Goal: Use online tool/utility: Utilize a website feature to perform a specific function

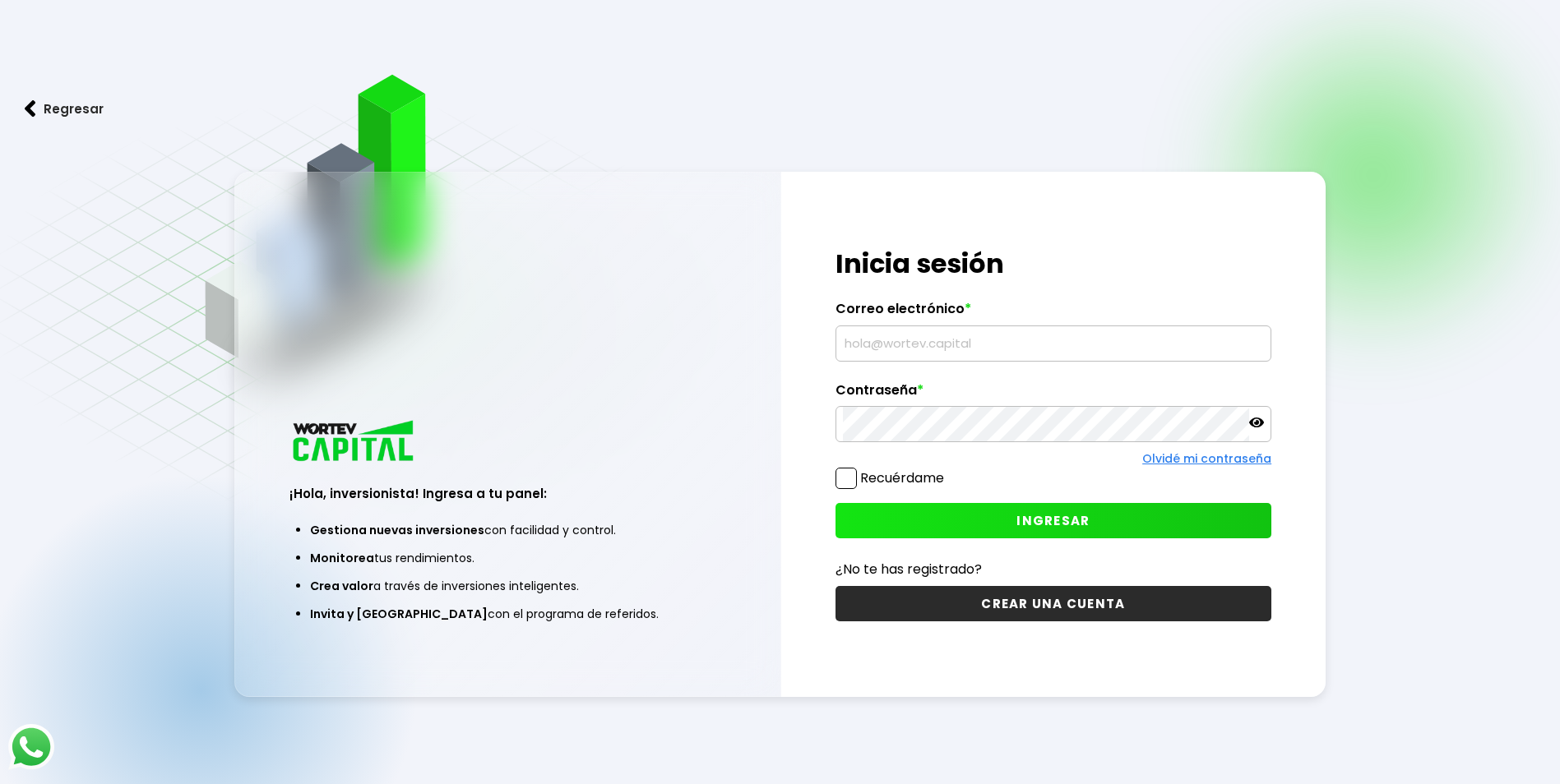
type input "[EMAIL_ADDRESS][DOMAIN_NAME]"
click at [1080, 512] on span "INGRESAR" at bounding box center [1053, 520] width 73 height 17
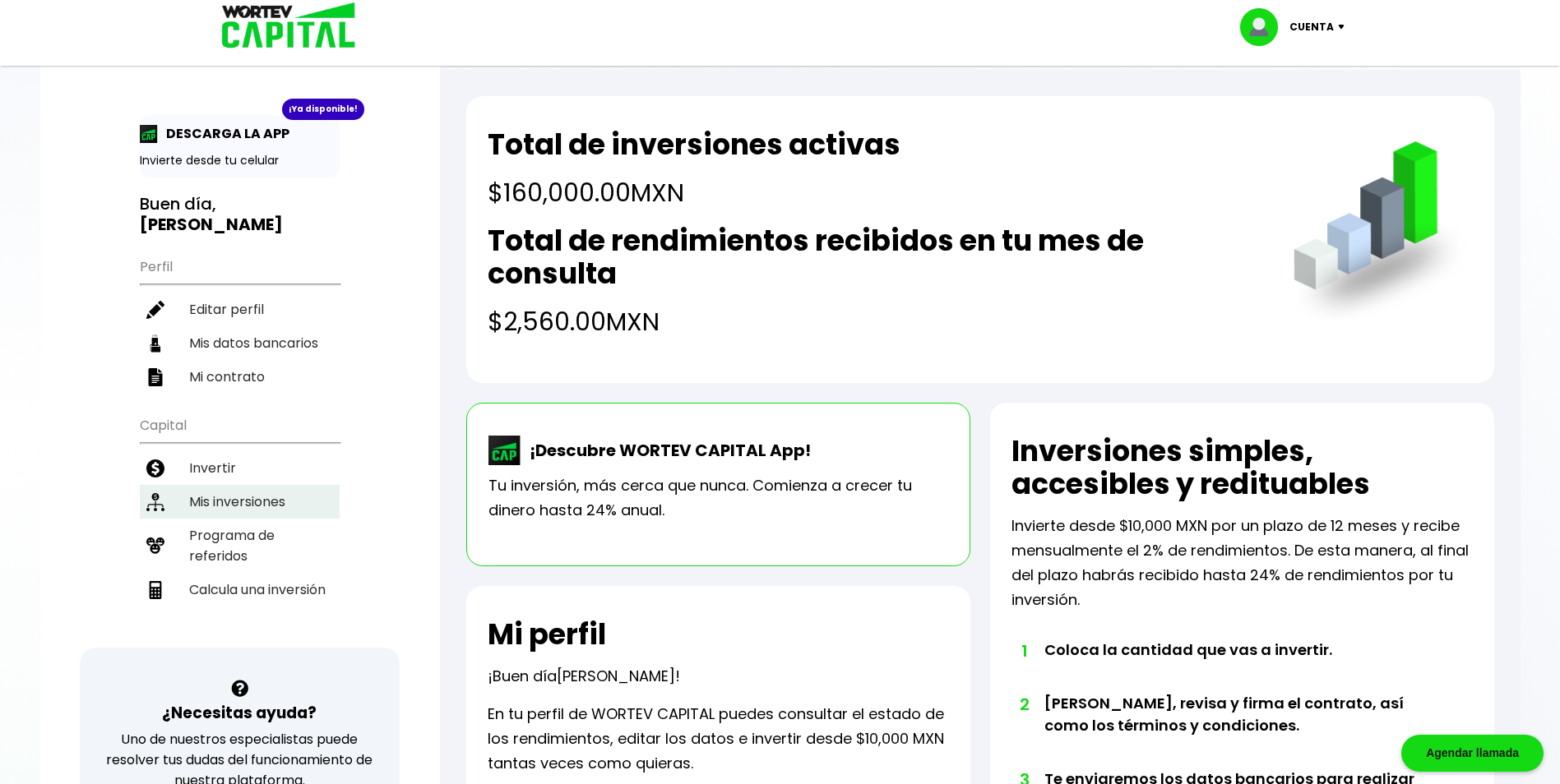
click at [215, 487] on li "Mis inversiones" at bounding box center [240, 502] width 200 height 34
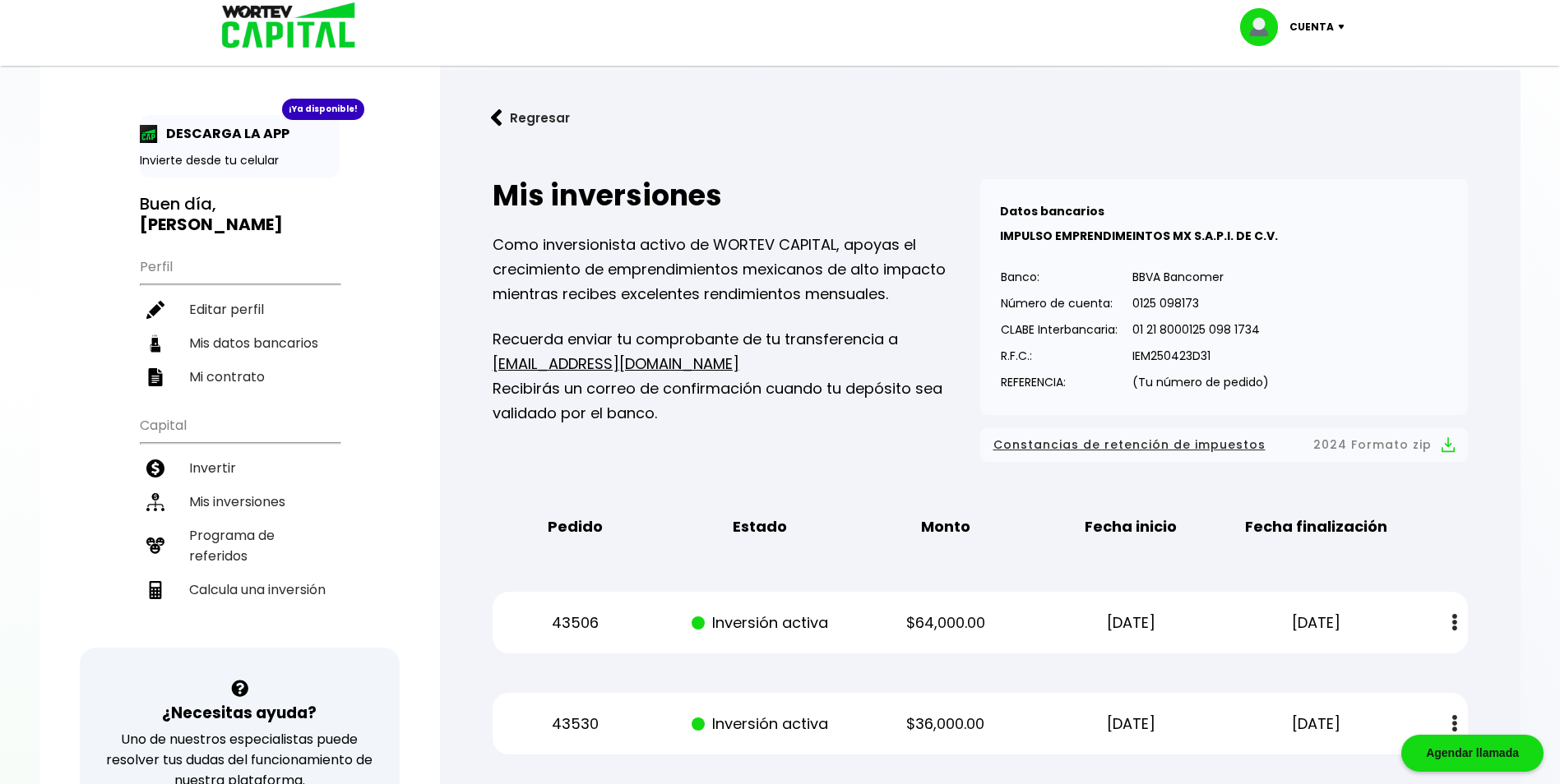
click at [221, 464] on li "Invertir" at bounding box center [240, 468] width 200 height 34
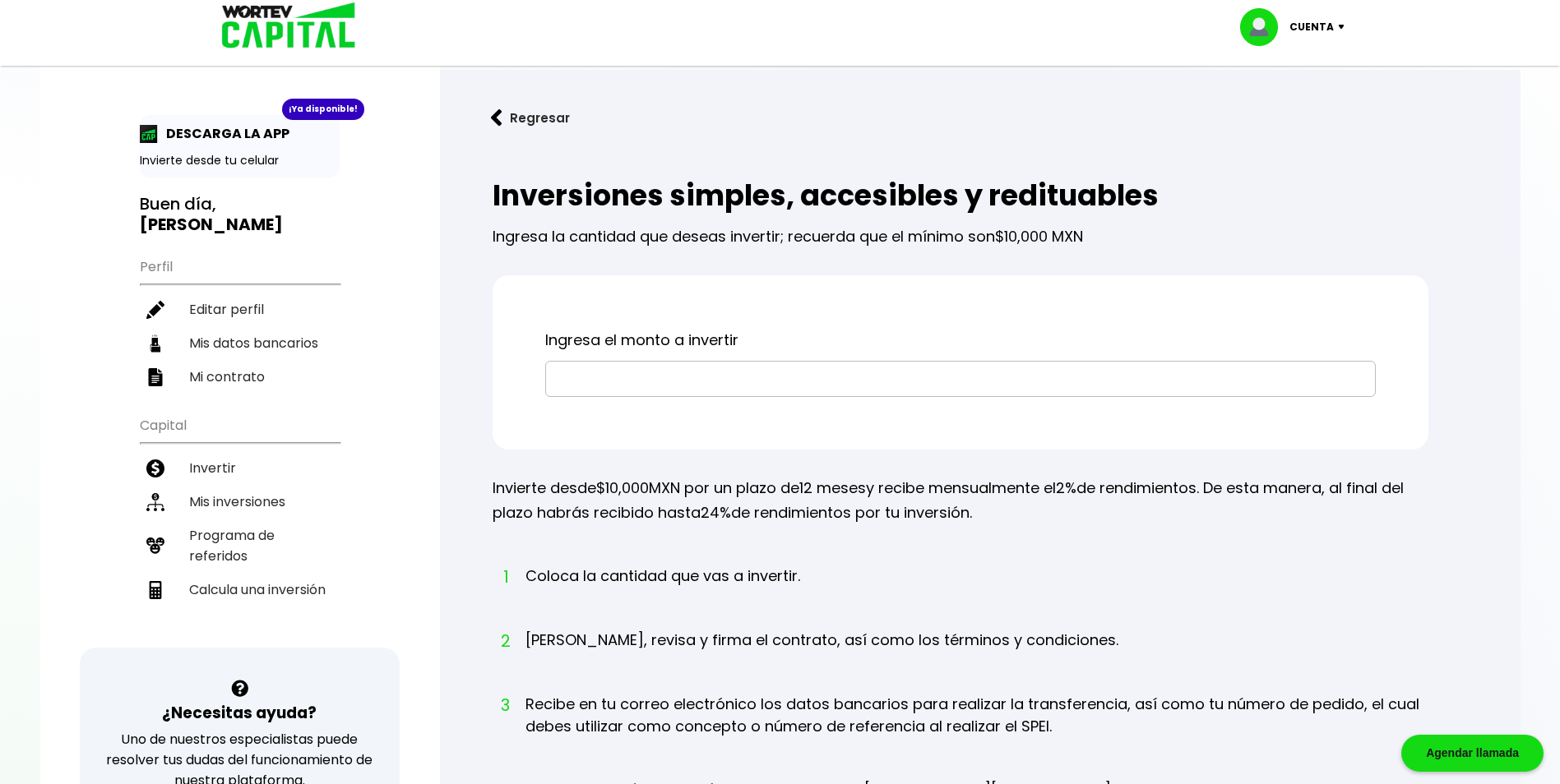
click at [706, 394] on input "text" at bounding box center [960, 378] width 816 height 35
click at [209, 610] on ul "Capital Invertir Mis inversiones Programa de referidos Calcula una inversión" at bounding box center [240, 527] width 200 height 241
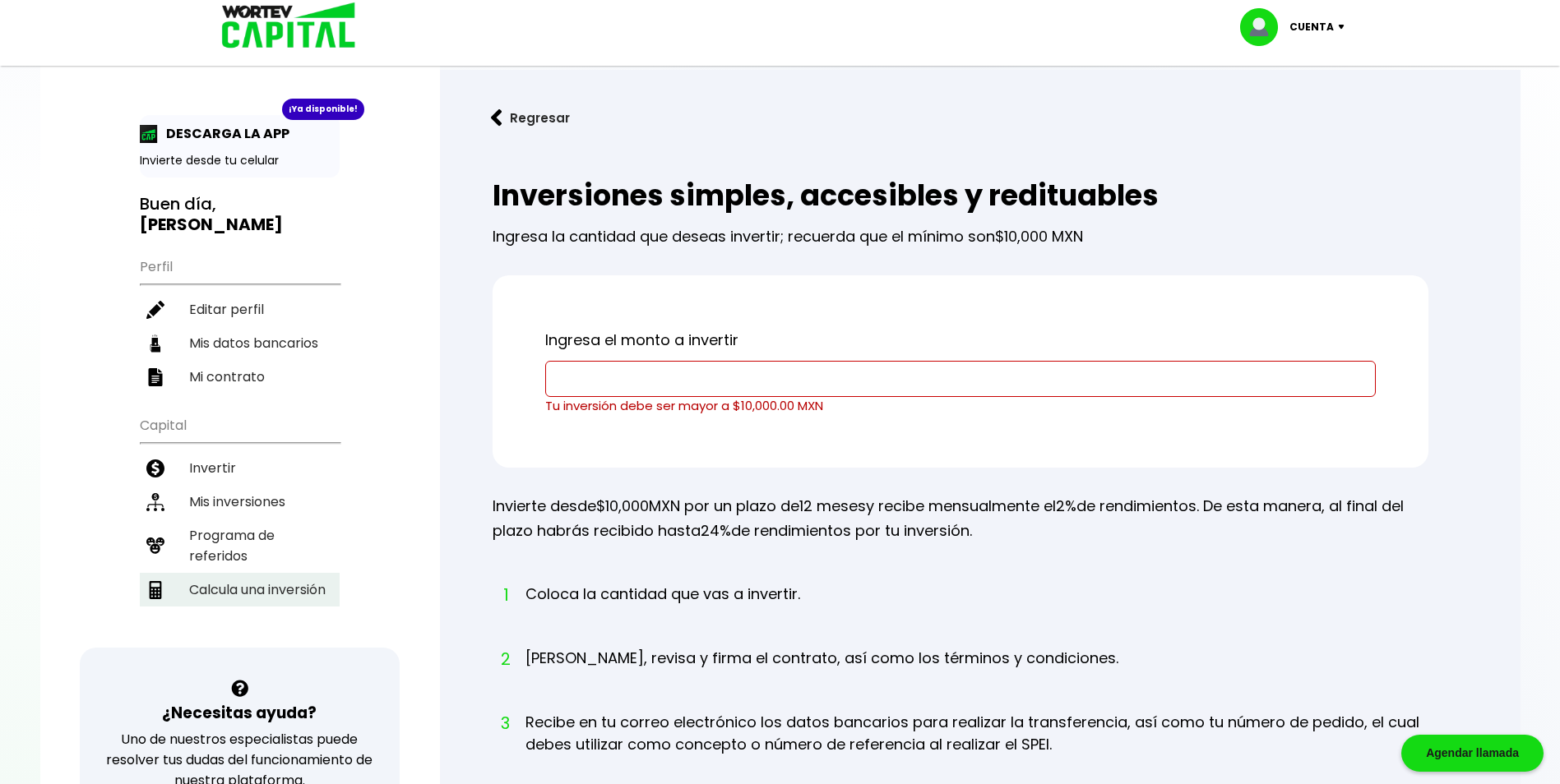
click at [215, 590] on li "Calcula una inversión" at bounding box center [240, 590] width 200 height 34
select select "1"
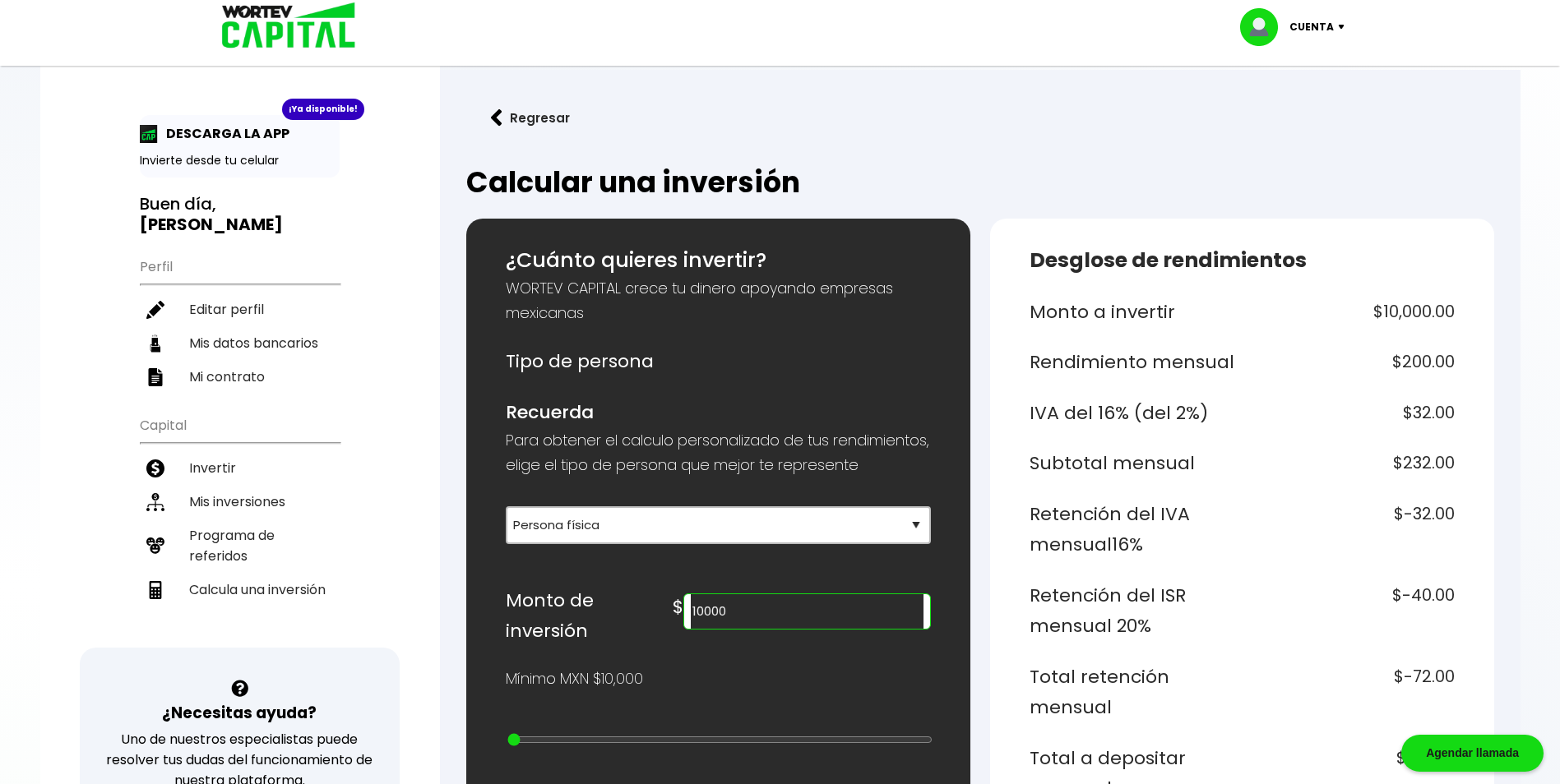
drag, startPoint x: 850, startPoint y: 638, endPoint x: 62, endPoint y: 586, distance: 789.7
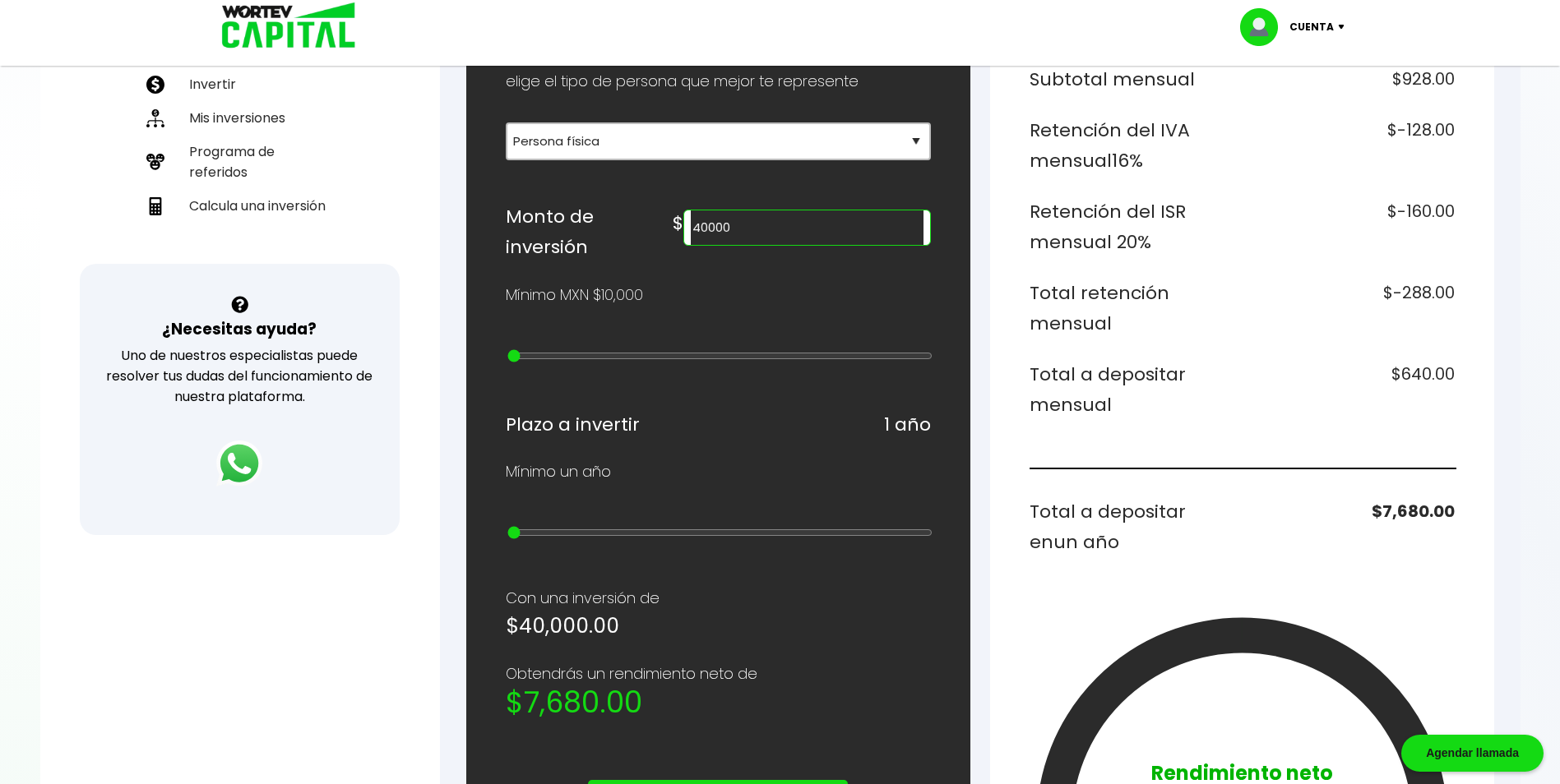
scroll to position [329, 0]
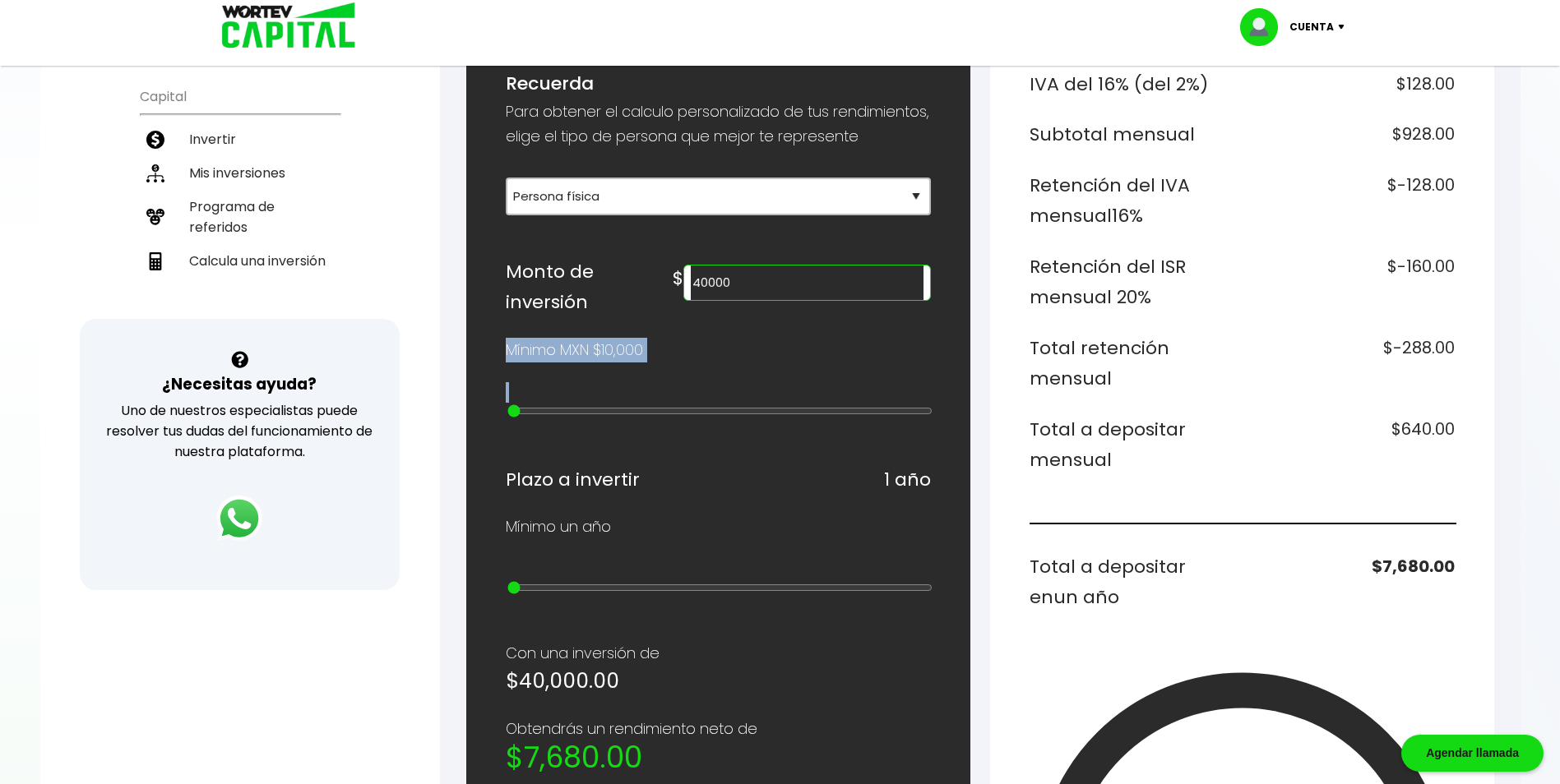
drag, startPoint x: 508, startPoint y: 409, endPoint x: 533, endPoint y: 415, distance: 25.7
click at [550, 416] on div "¿Cuánto quieres invertir? WORTEV CAPITAL crece tu dinero apoyando empresas mexi…" at bounding box center [718, 579] width 425 height 1325
type input "20000"
type input "1"
type input "30000"
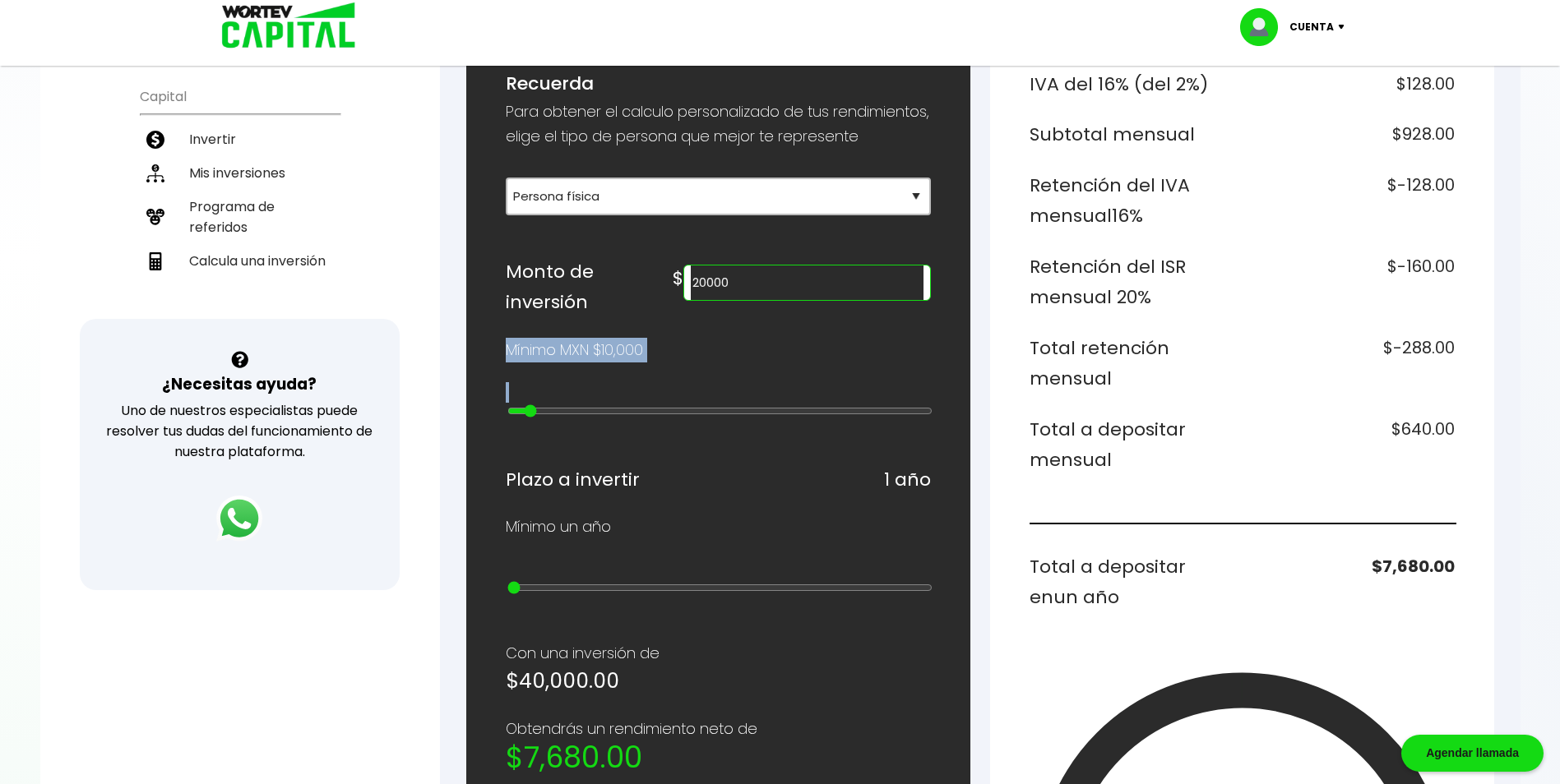
type input "2"
type input "40000"
type input "3"
type input "50000"
type input "4"
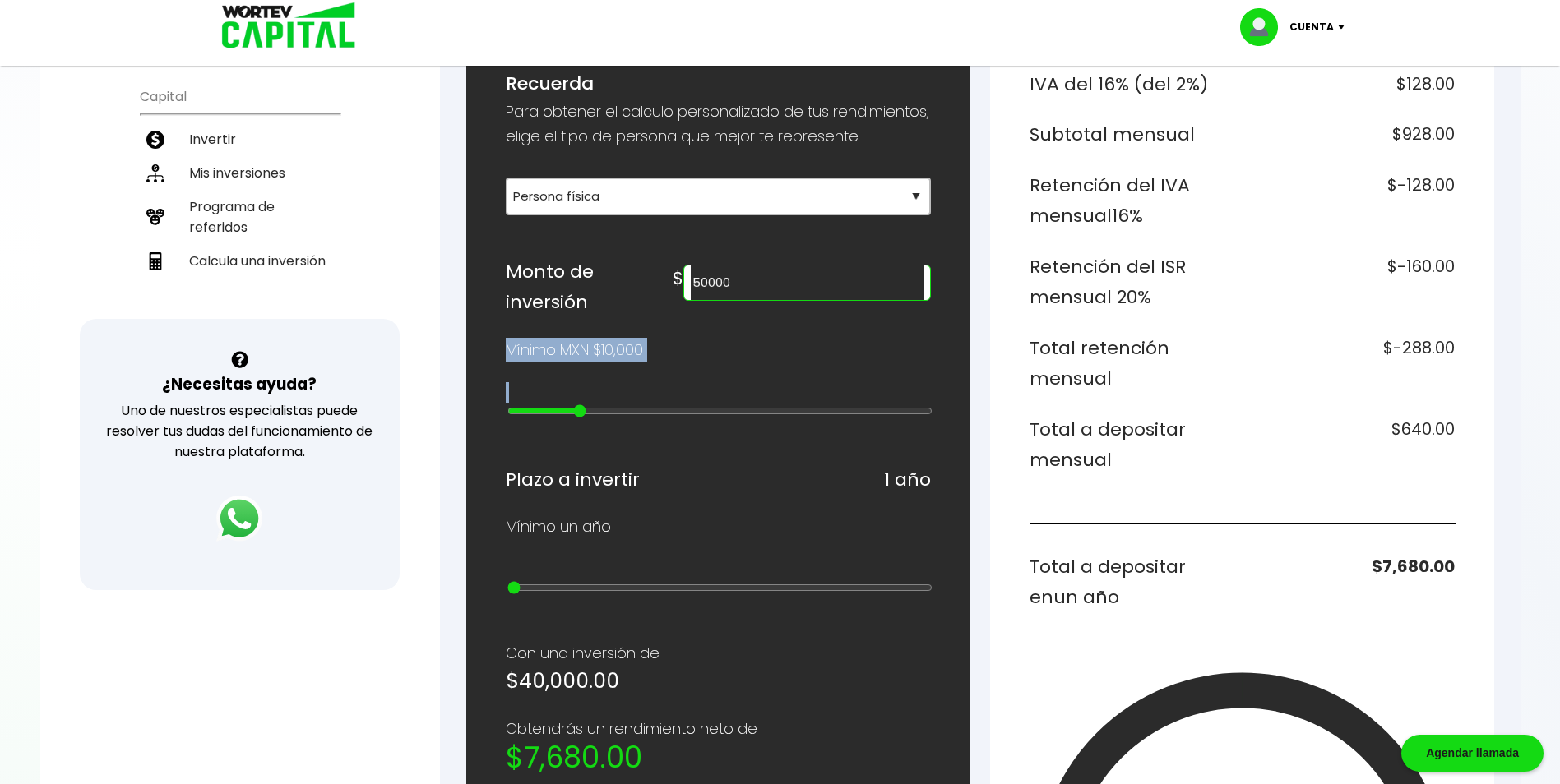
type input "60000"
type input "5"
type input "70000"
type input "6"
type input "80000"
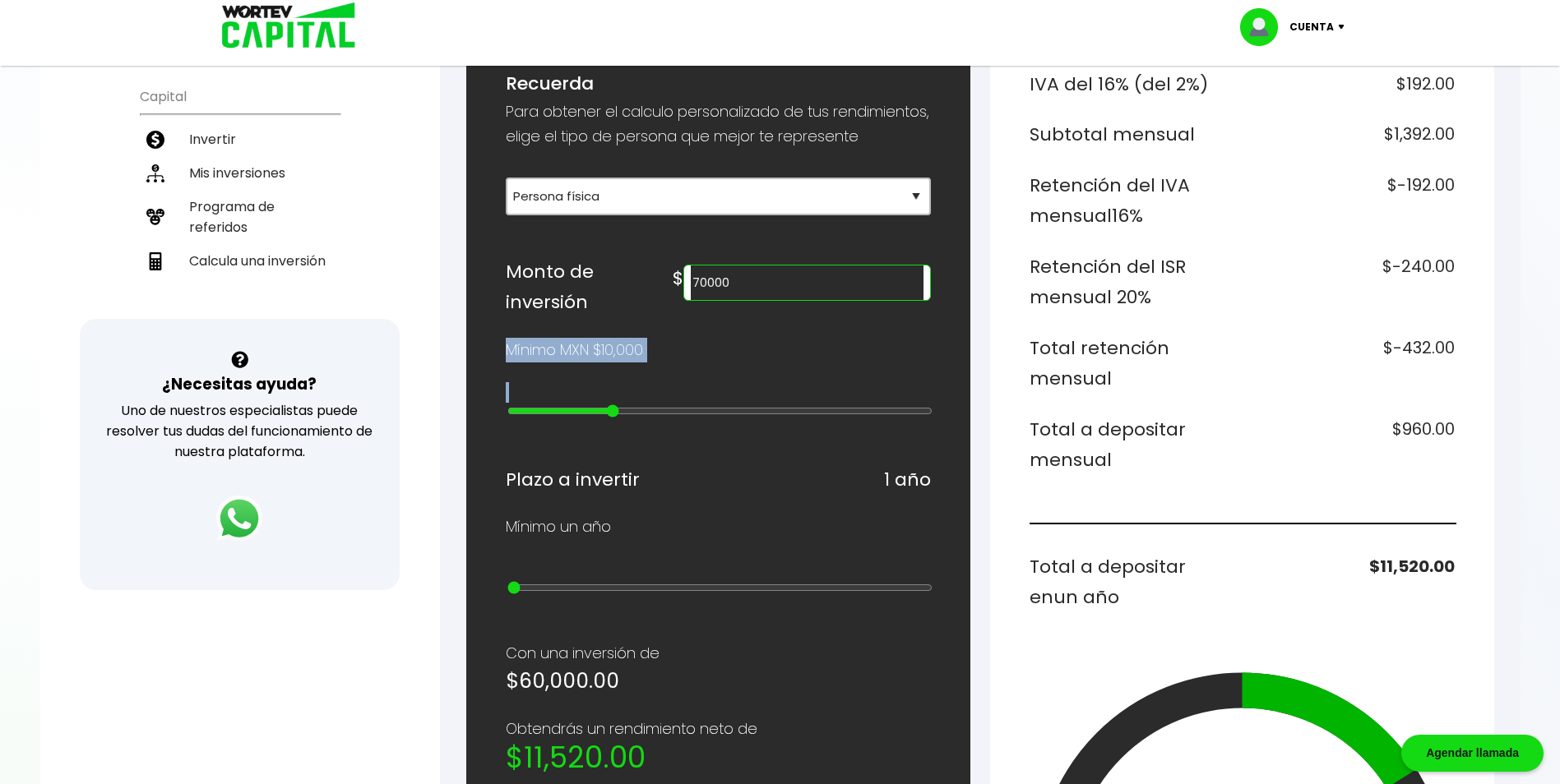
type input "7"
type input "100000"
type input "9"
type input "200000"
type input "10"
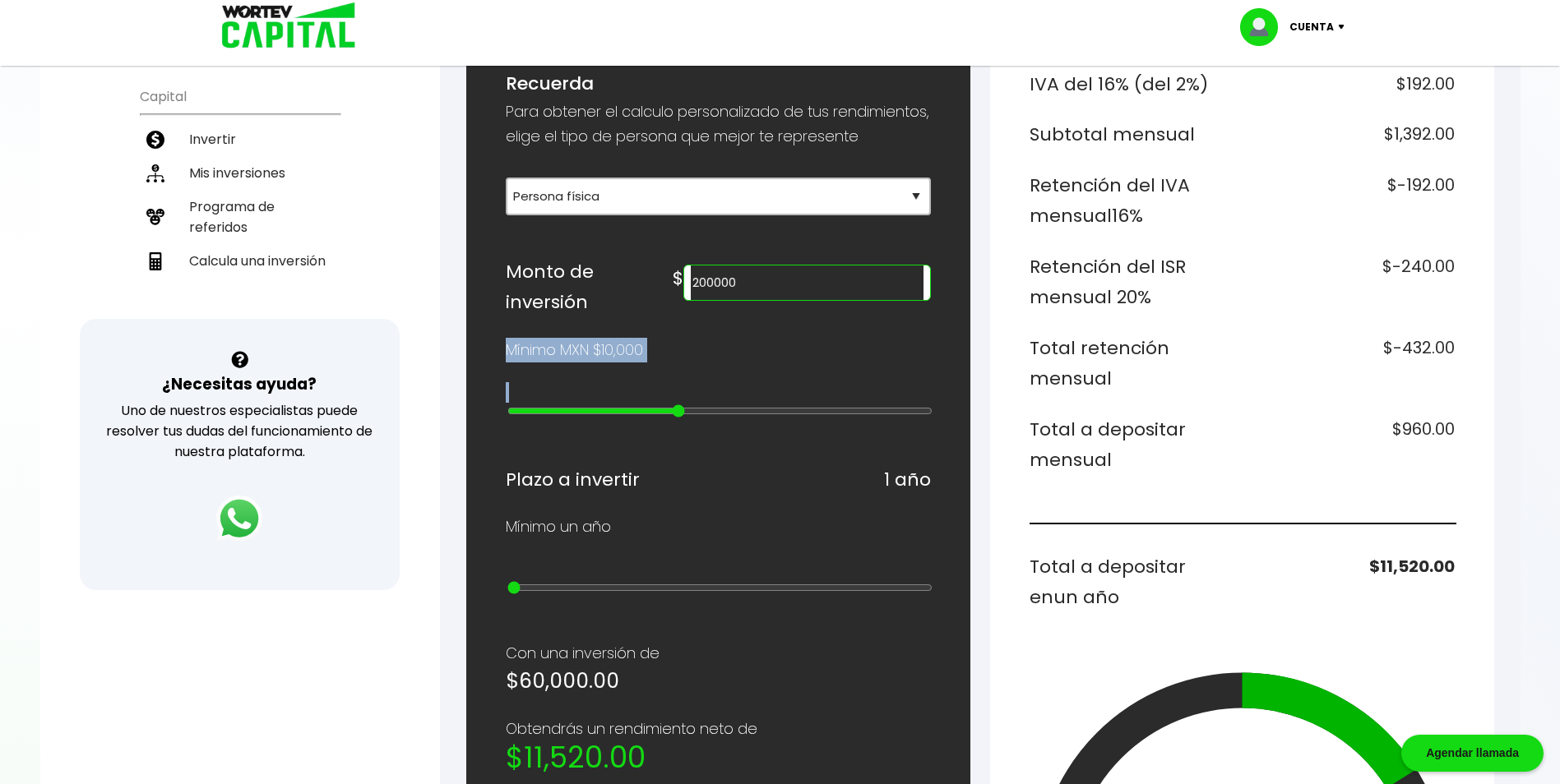
type input "300000"
type input "11"
type input "400000"
type input "12"
type input "500000"
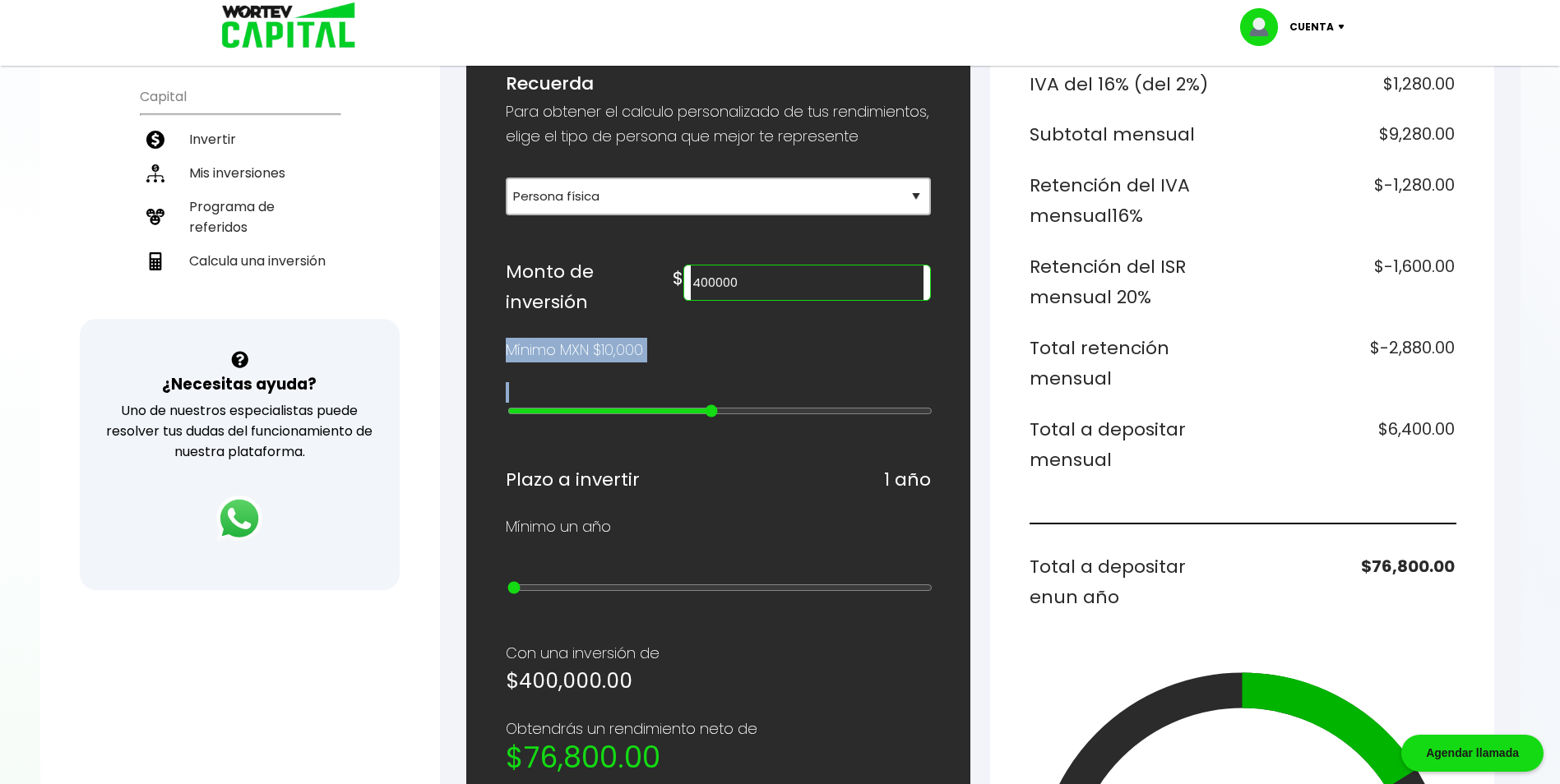
type input "13"
type input "600000"
type input "14"
type input "700000"
type input "15"
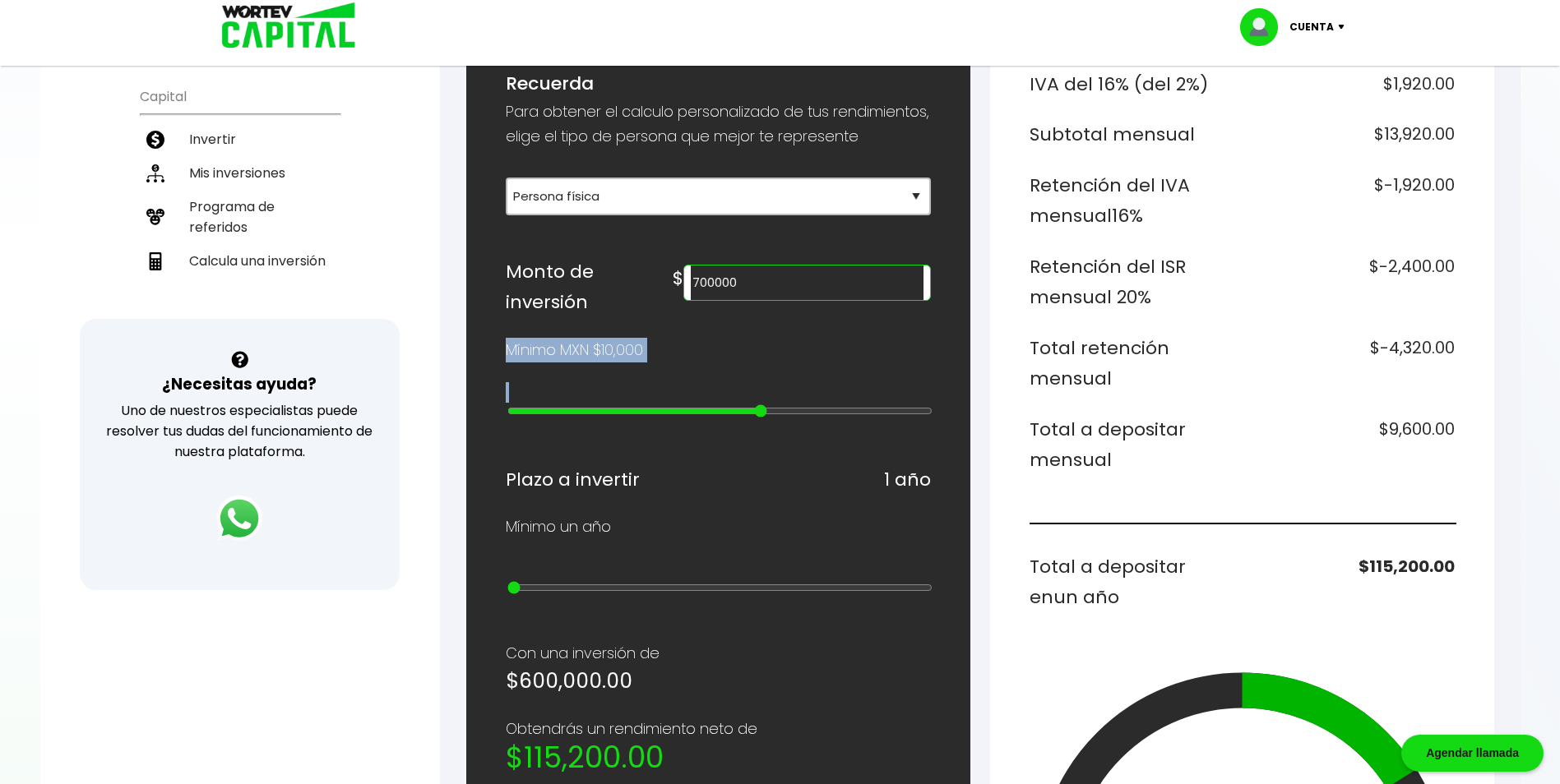
type input "800000"
type input "16"
type input "900000"
type input "17"
type input "1000000"
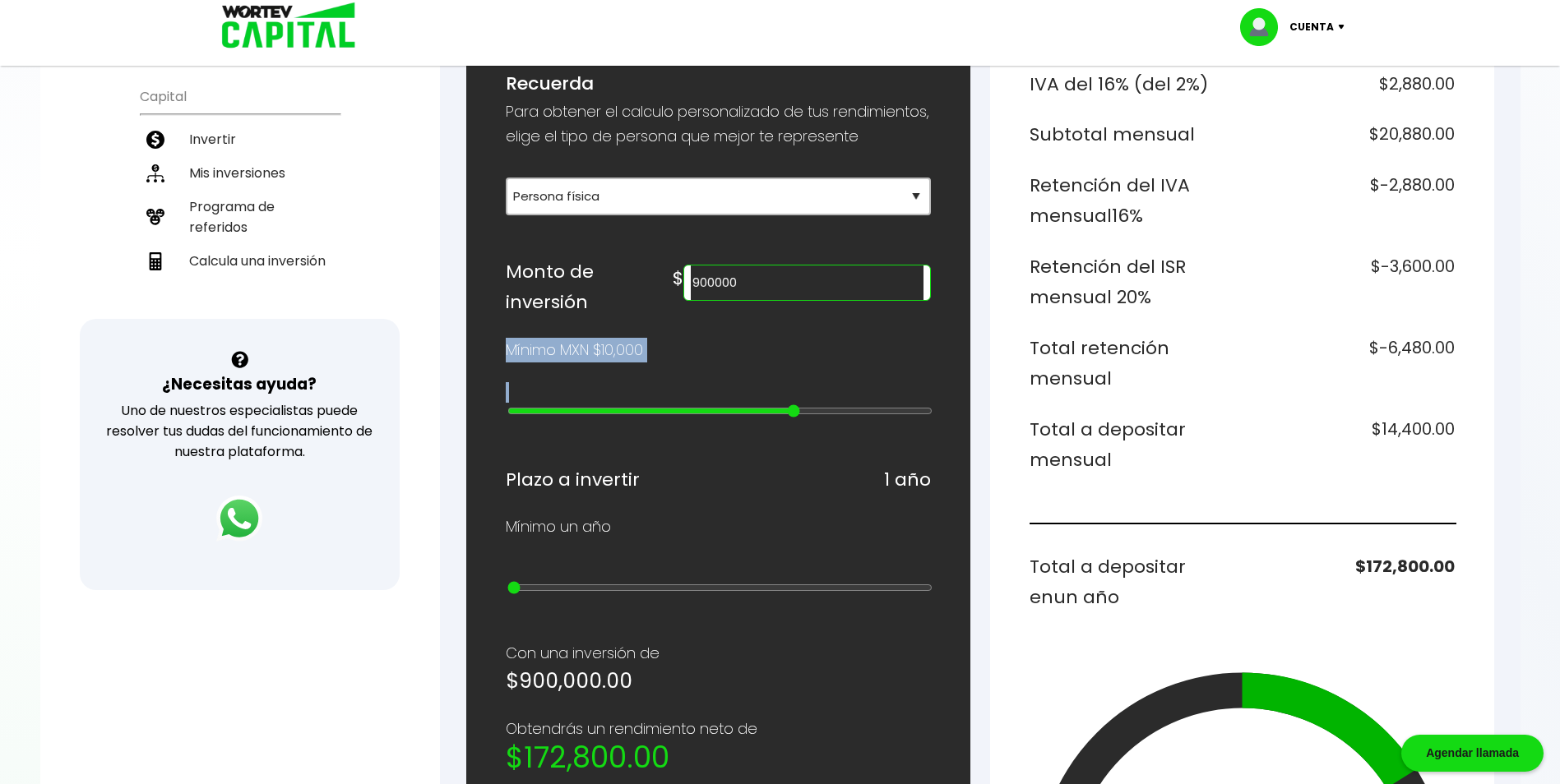
type input "18"
type input "2000000"
type input "19"
type input "1000000"
type input "18"
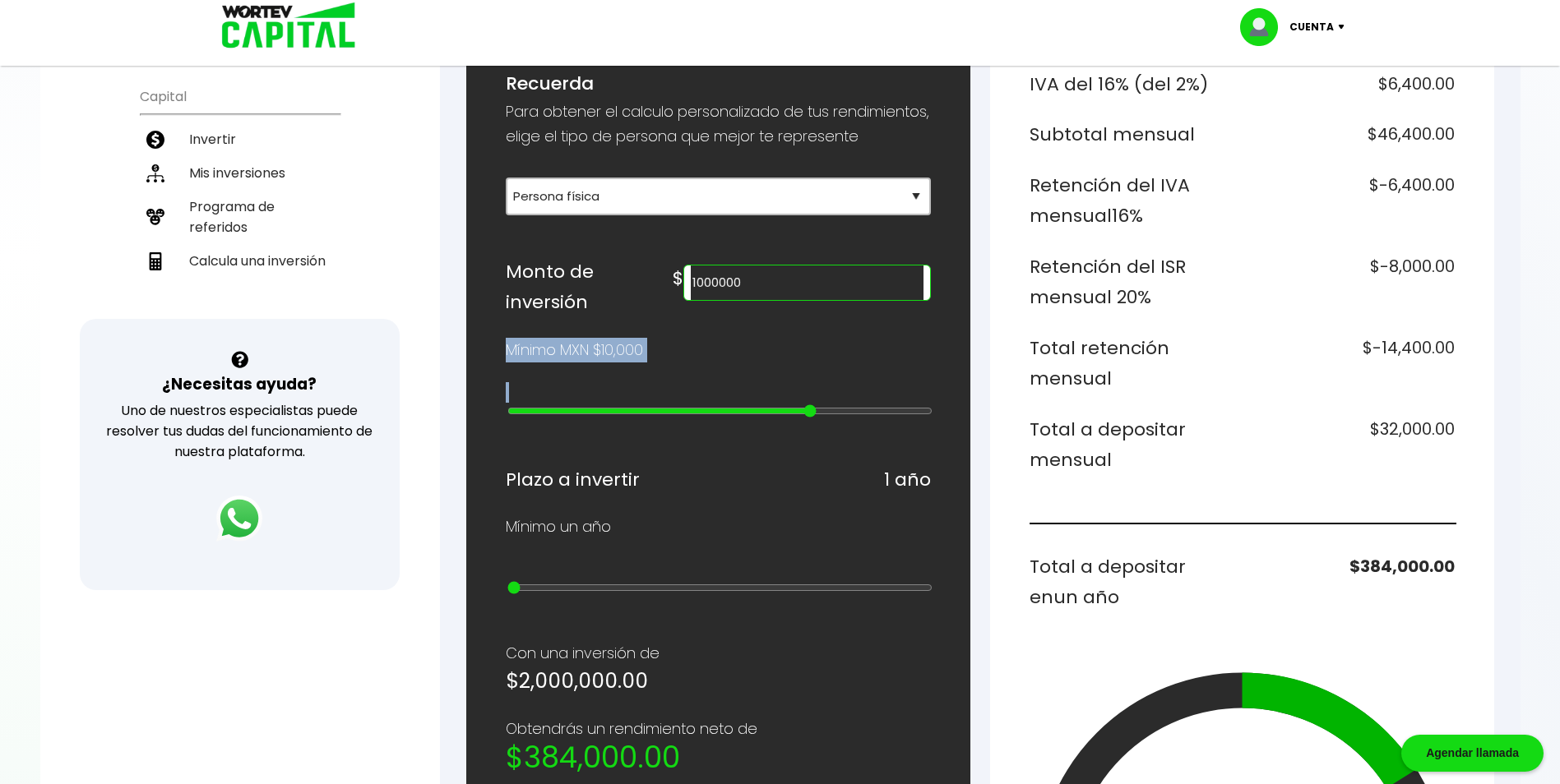
type input "900000"
type input "17"
type input "1000000"
type input "18"
type input "2000000"
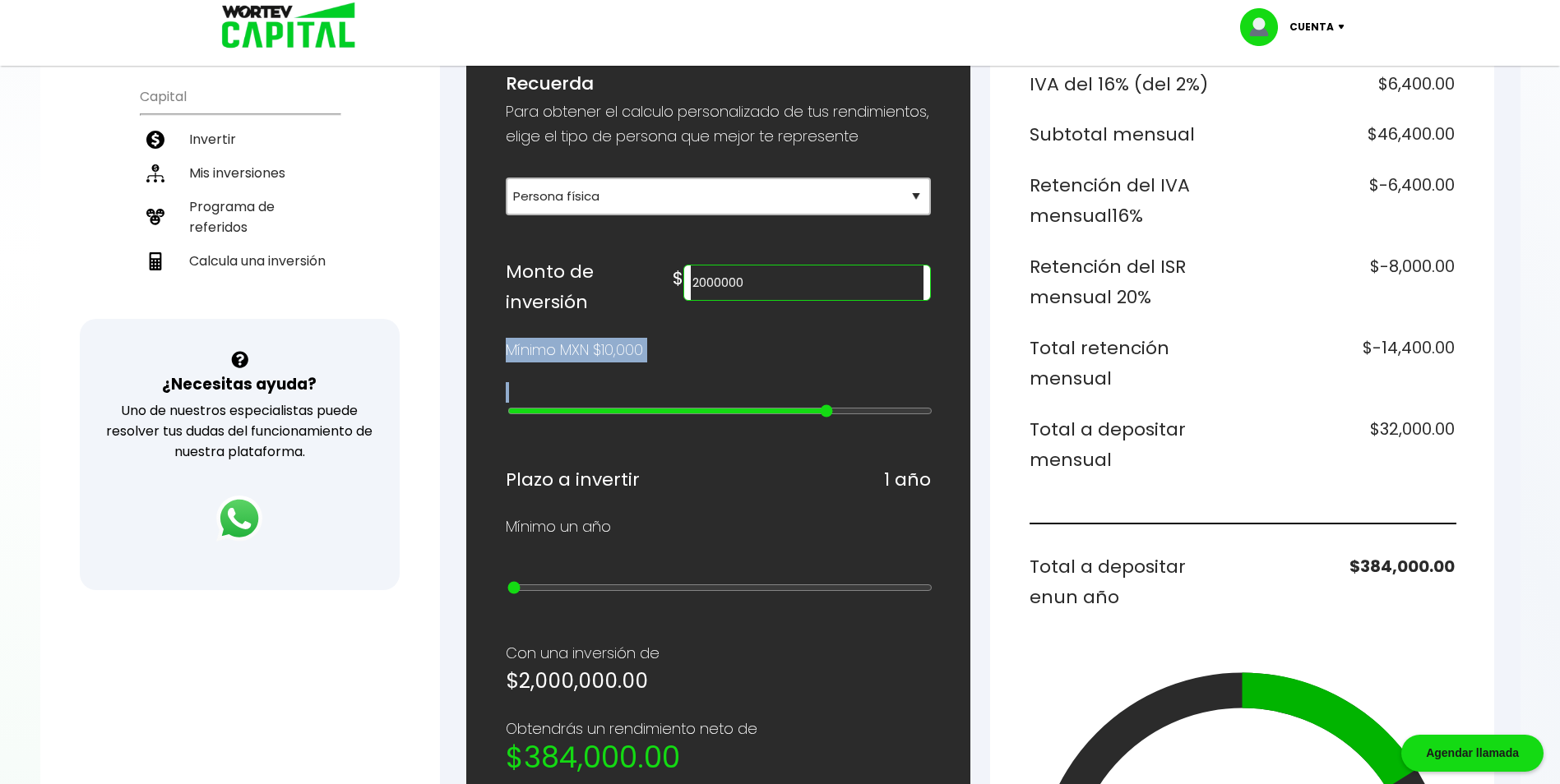
drag, startPoint x: 515, startPoint y: 415, endPoint x: 820, endPoint y: 419, distance: 305.0
type input "19"
click at [820, 417] on input "range" at bounding box center [719, 410] width 425 height 13
click at [781, 491] on div "Plazo a invertir 1 año" at bounding box center [718, 480] width 425 height 31
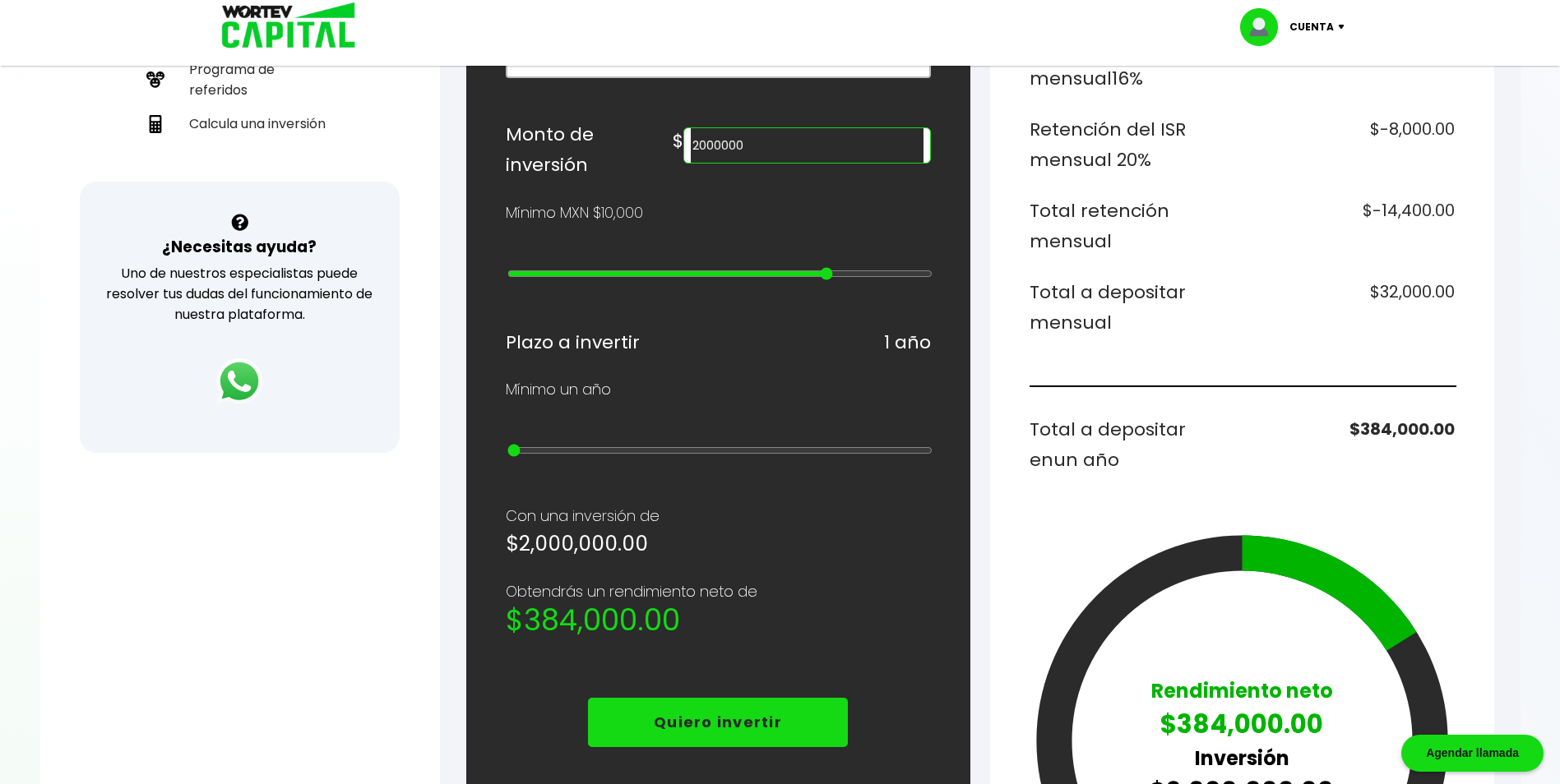
scroll to position [411, 0]
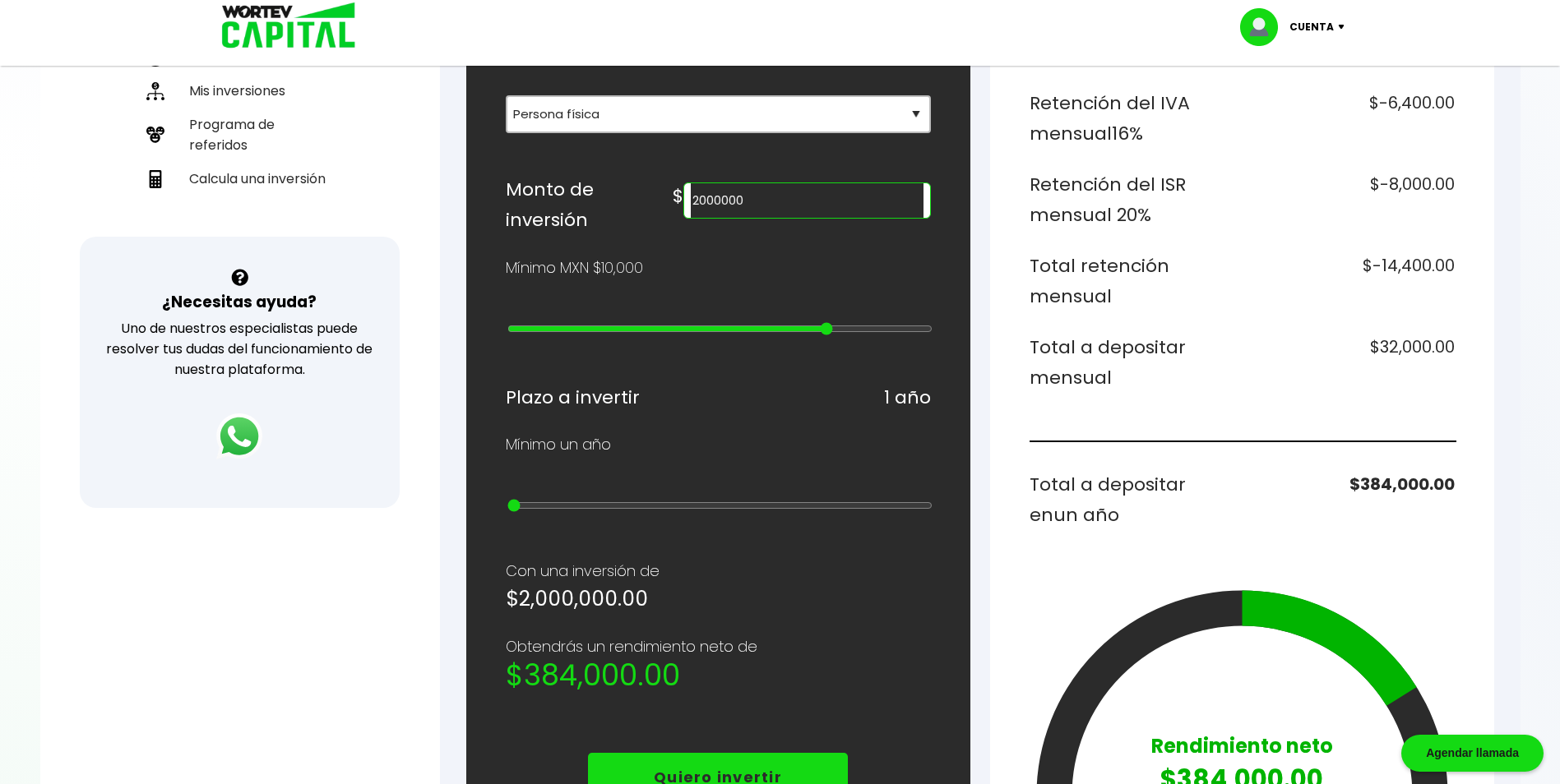
click at [842, 214] on input "2000000" at bounding box center [807, 200] width 232 height 35
drag, startPoint x: 1270, startPoint y: 507, endPoint x: 1264, endPoint y: 477, distance: 30.6
click at [1269, 507] on h6 "$38,400.00" at bounding box center [1351, 499] width 206 height 62
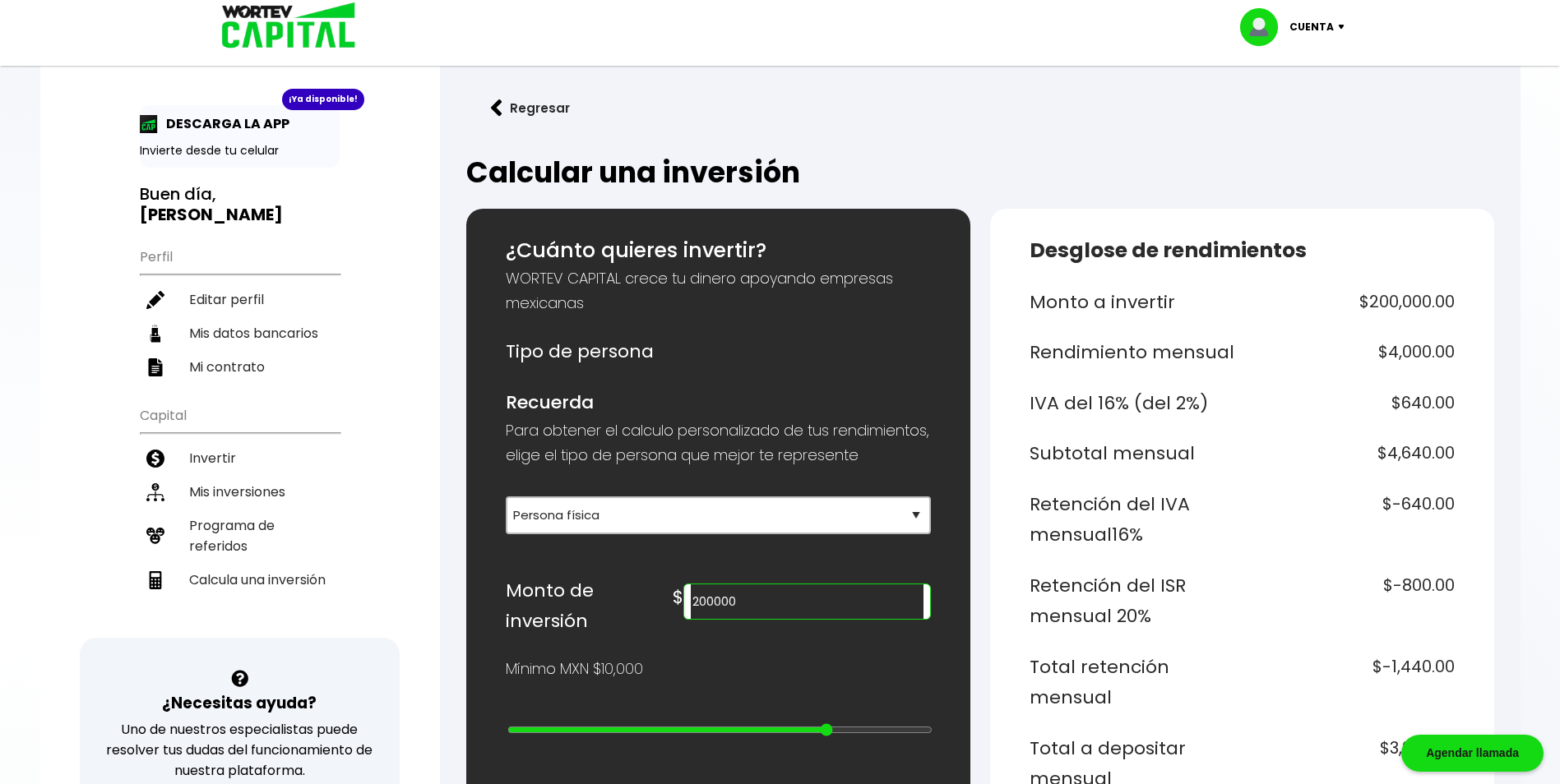
scroll to position [0, 0]
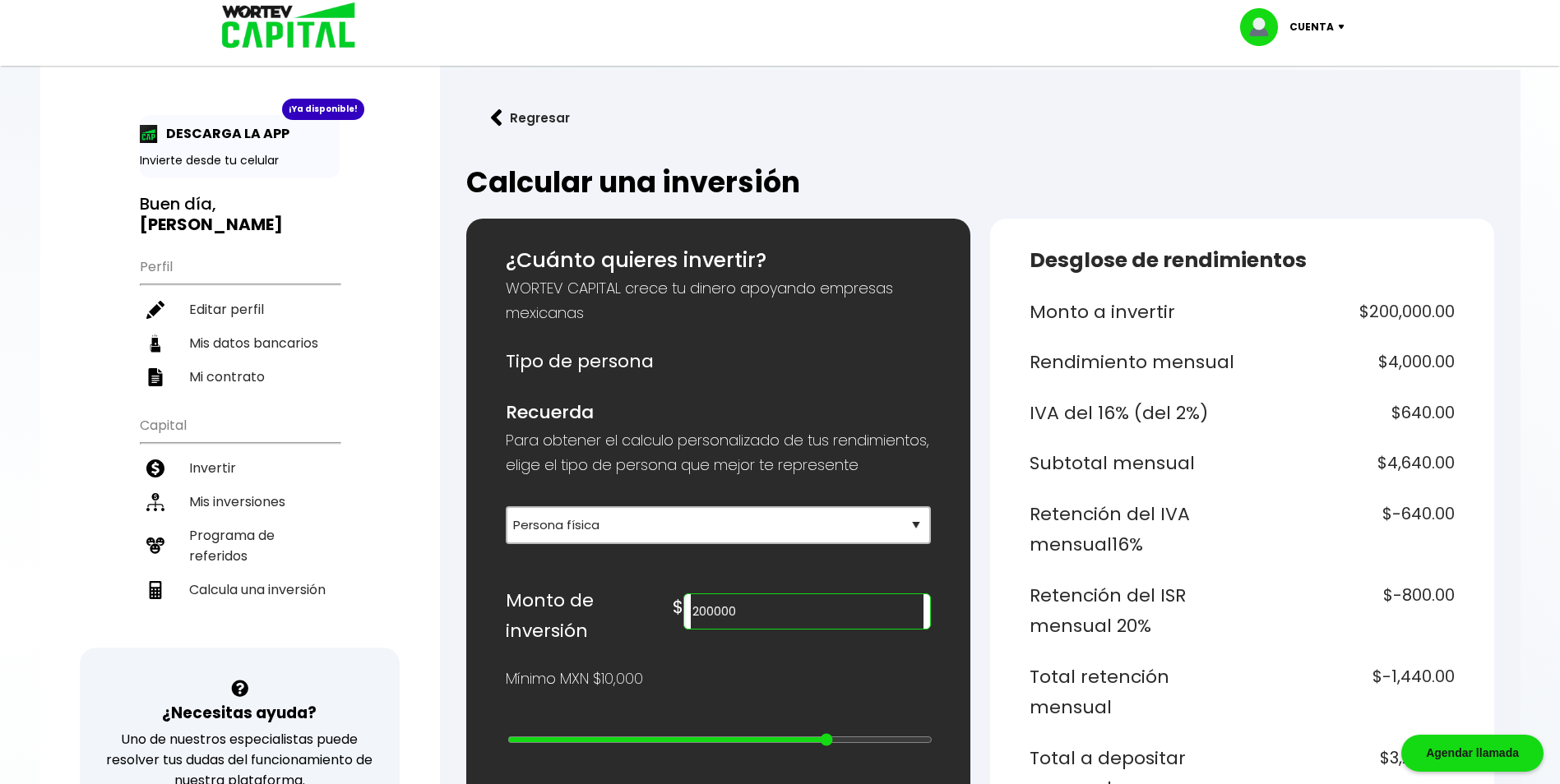
click at [826, 629] on input "200000" at bounding box center [807, 611] width 232 height 35
click at [828, 629] on input "200000" at bounding box center [807, 611] width 232 height 35
click at [1310, 554] on h6 "$-6,400.00" at bounding box center [1351, 529] width 206 height 62
click at [898, 629] on input "2000000" at bounding box center [807, 611] width 232 height 35
type input "200000"
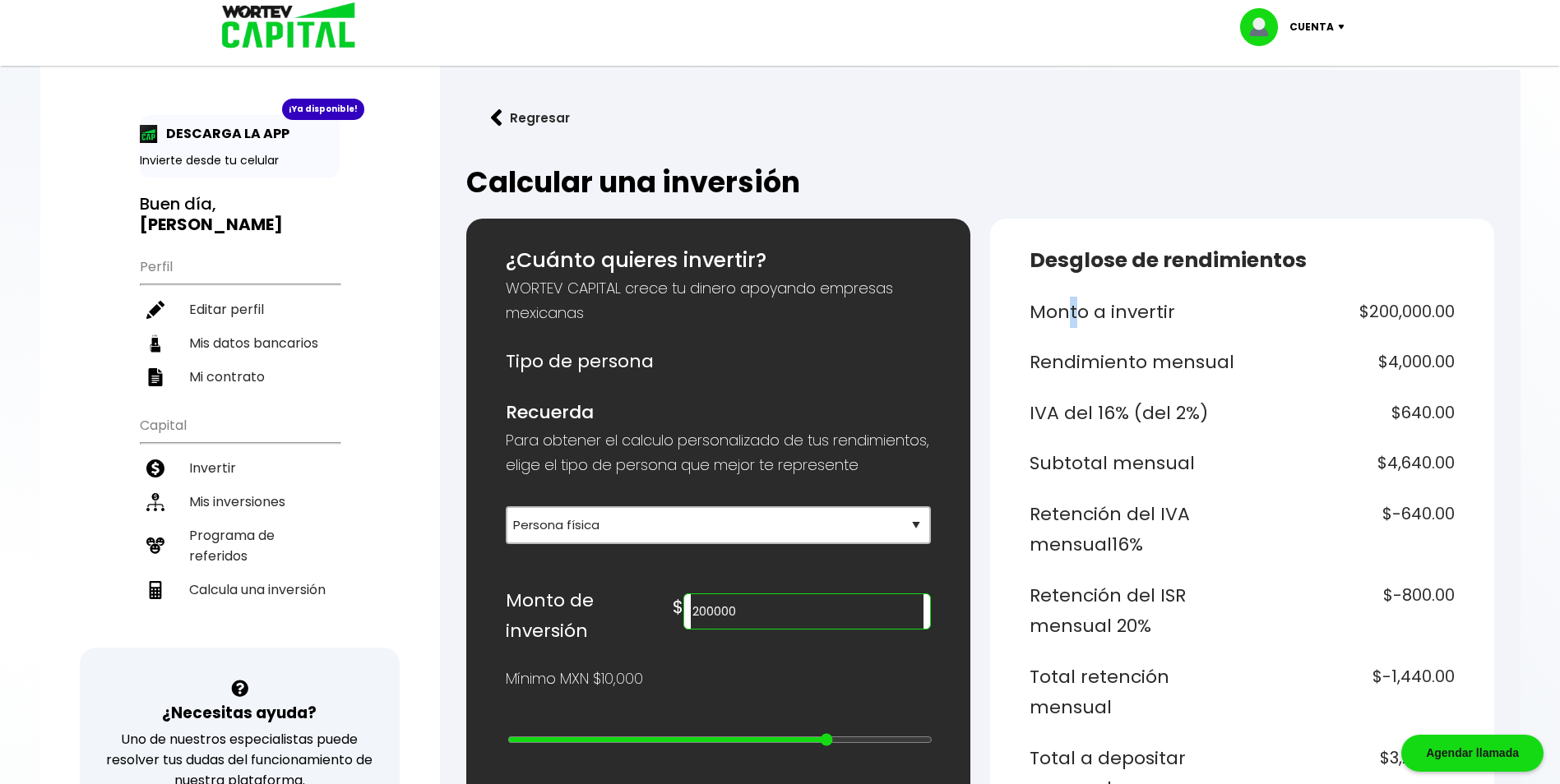
click at [1065, 311] on h6 "Monto a invertir" at bounding box center [1133, 312] width 206 height 31
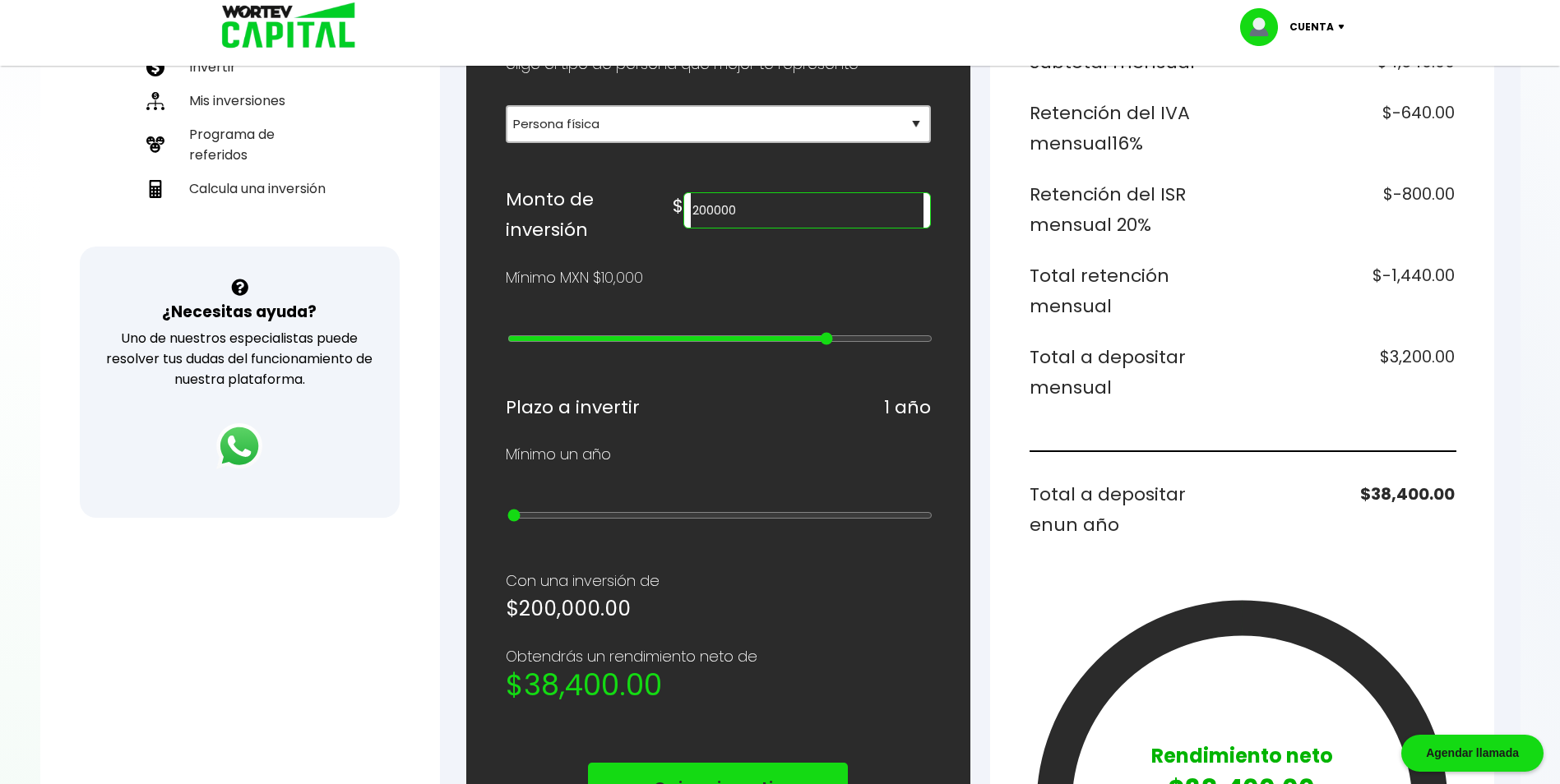
scroll to position [82, 0]
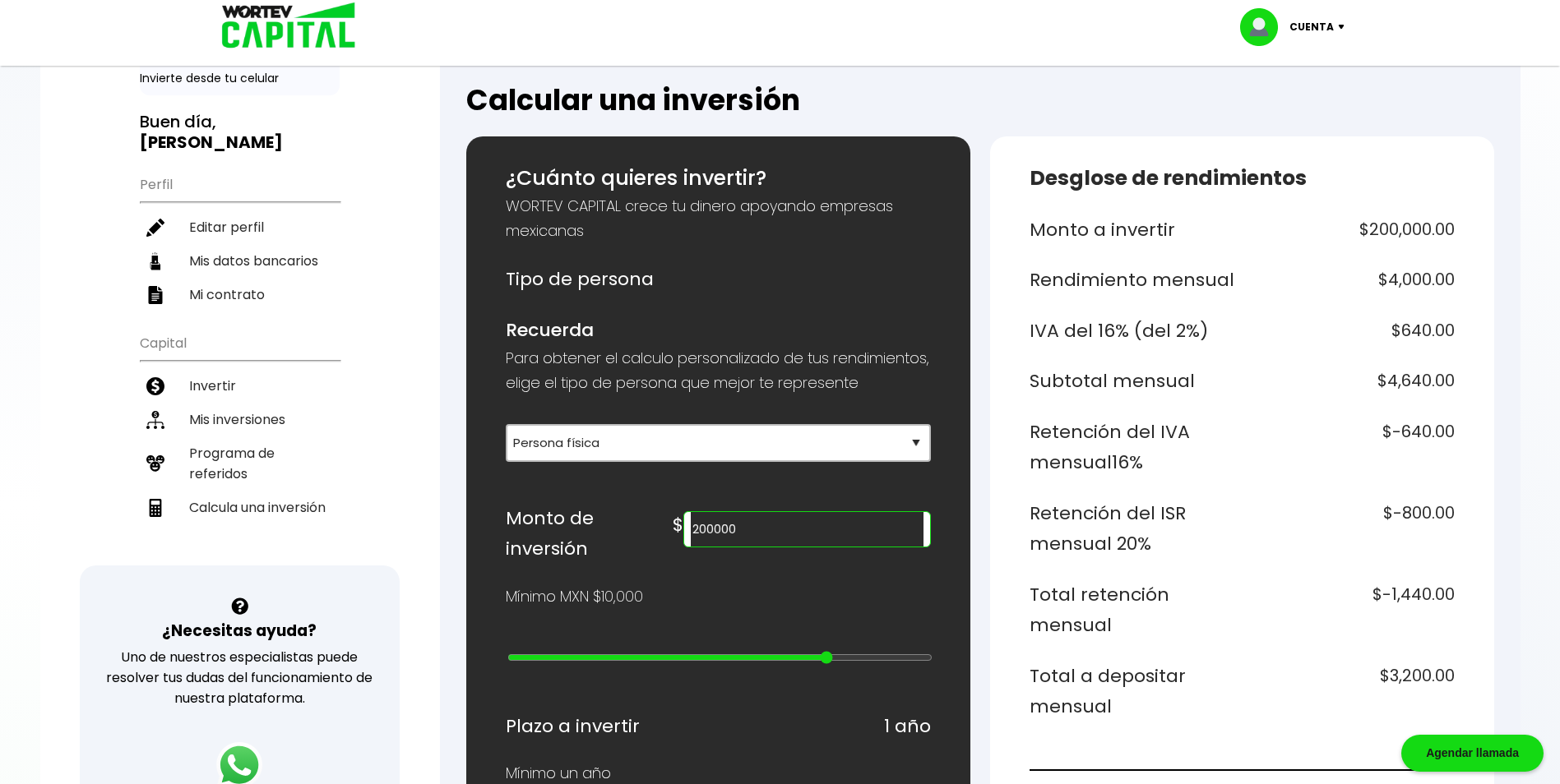
click at [1299, 264] on div "Monto a invertir $200,000.00 Rendimiento mensual $4,000.00 IVA del 16% (del 2%)…" at bounding box center [1242, 778] width 425 height 1128
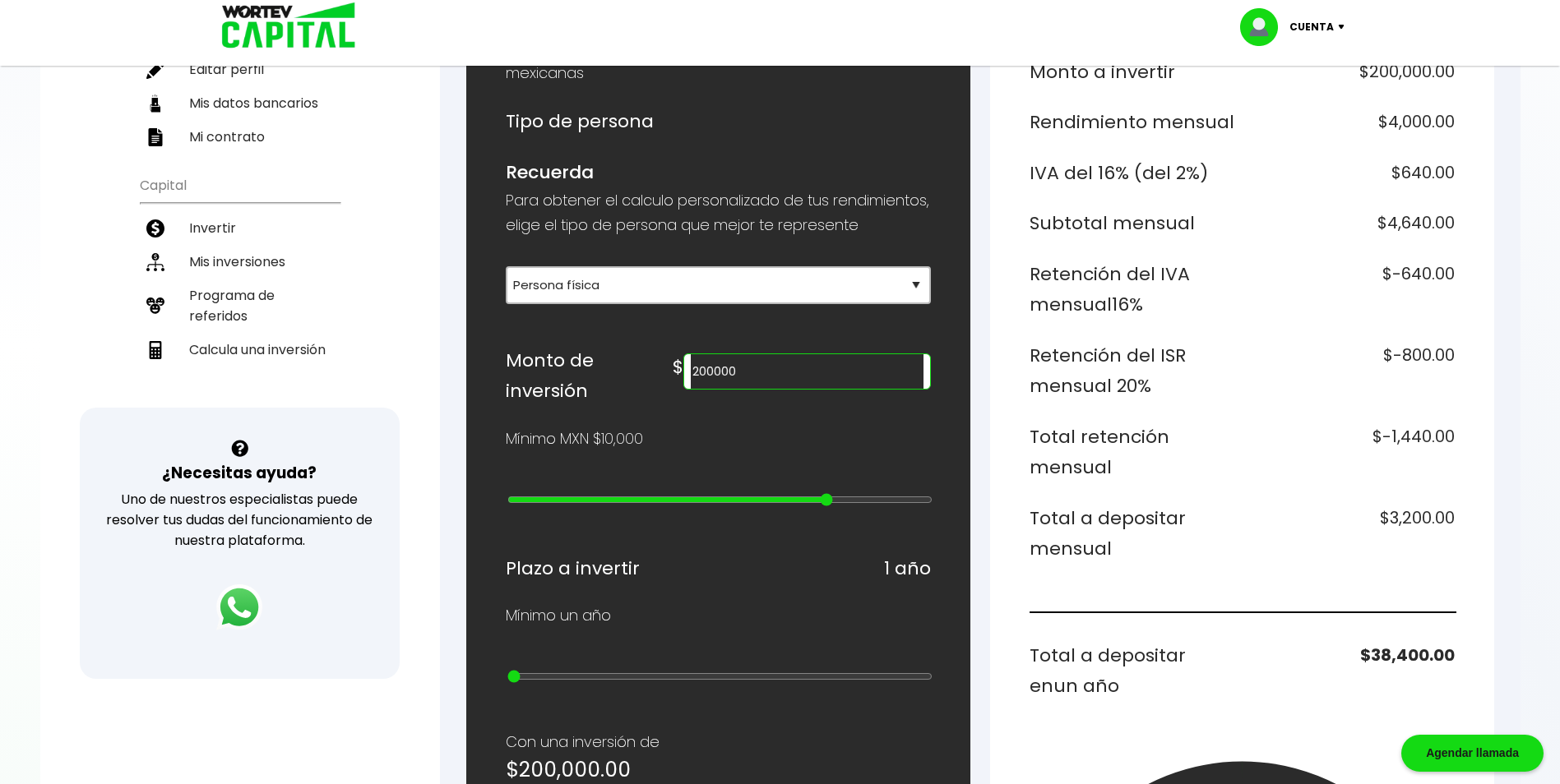
scroll to position [246, 0]
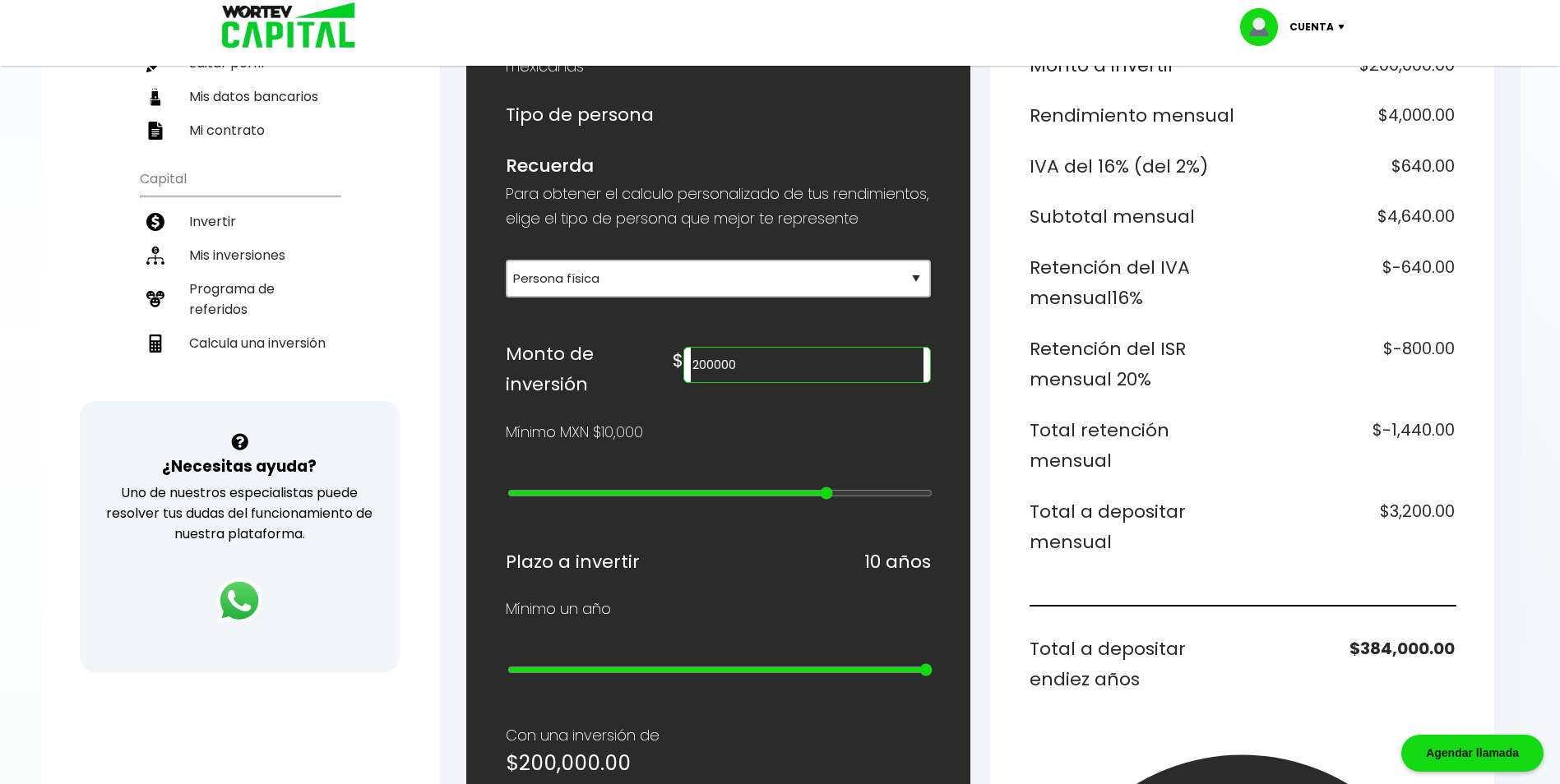
drag, startPoint x: 510, startPoint y: 683, endPoint x: 938, endPoint y: 676, distance: 428.1
click at [933, 676] on input "range" at bounding box center [719, 670] width 425 height 13
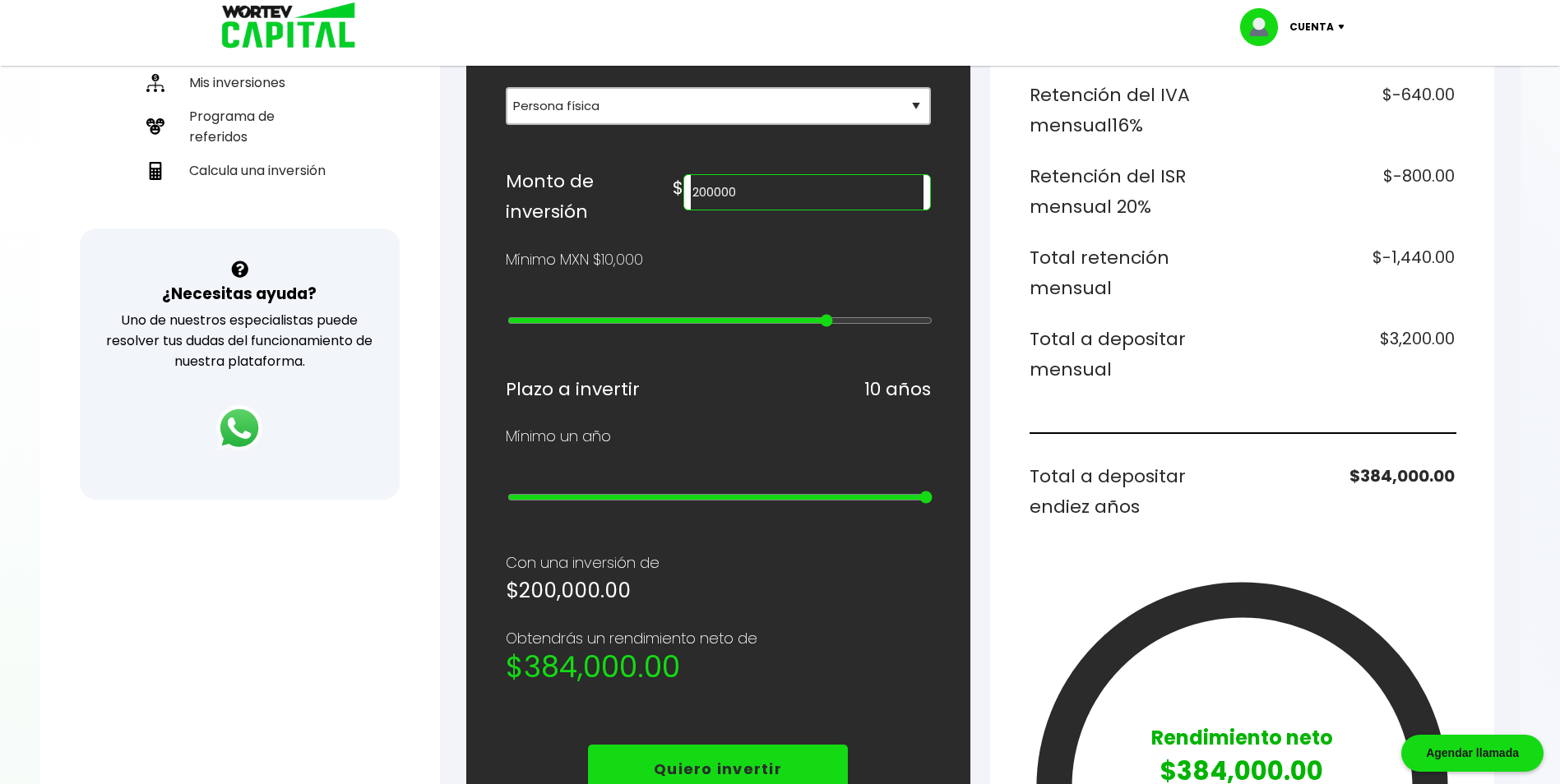
scroll to position [411, 0]
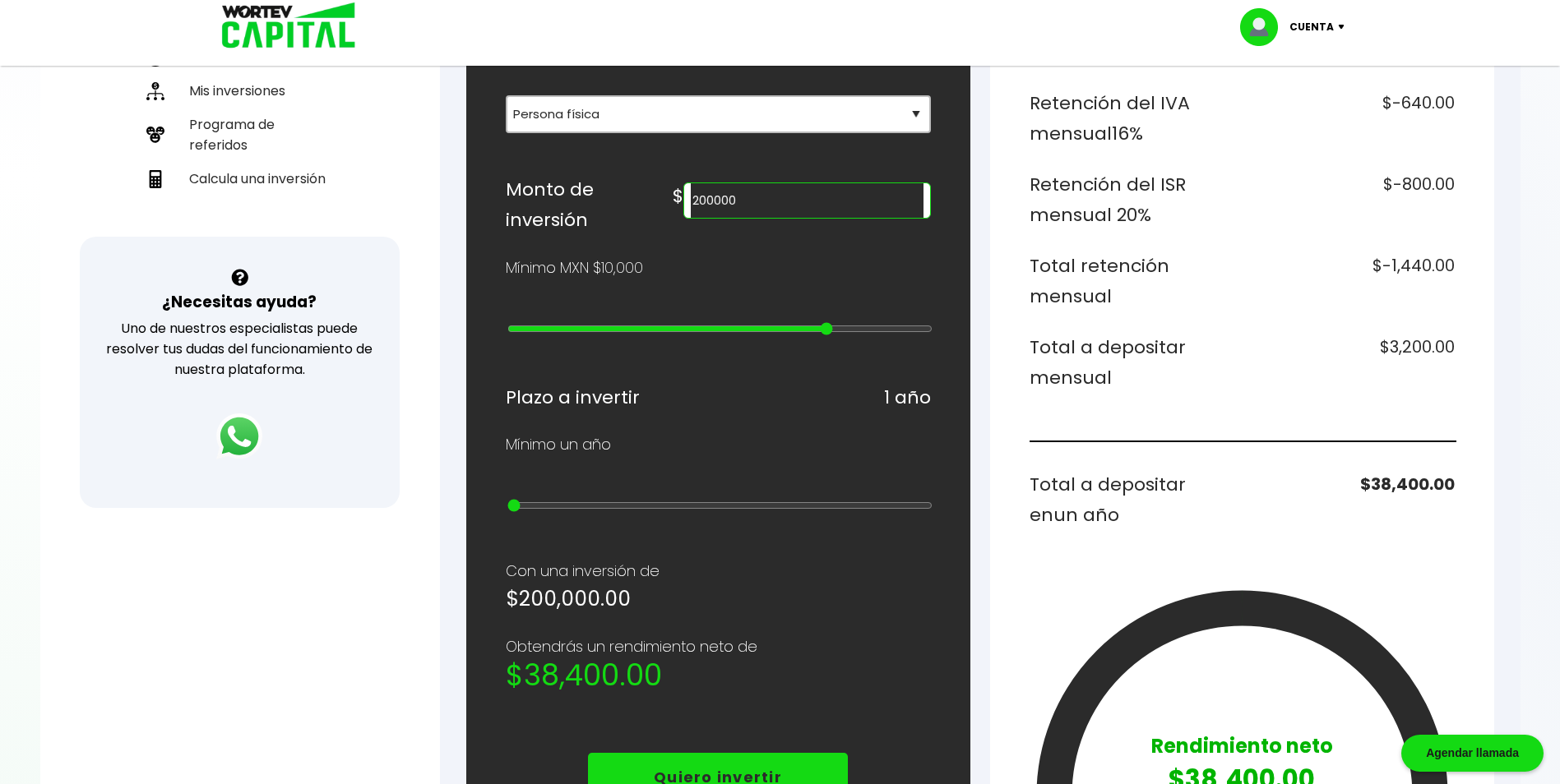
drag, startPoint x: 921, startPoint y: 507, endPoint x: 486, endPoint y: 475, distance: 436.2
type input "1"
click at [507, 499] on input "range" at bounding box center [719, 505] width 425 height 13
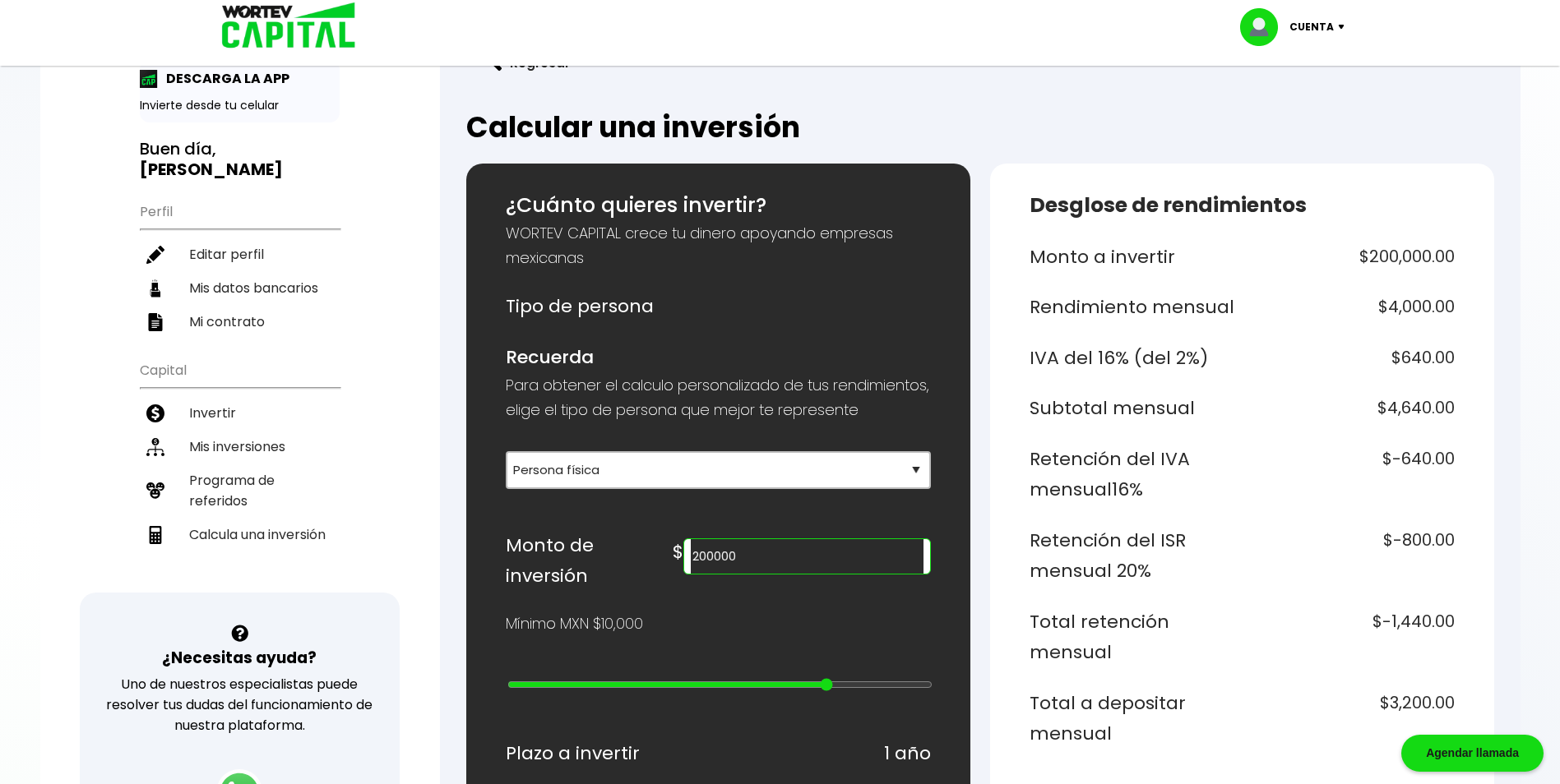
scroll to position [246, 0]
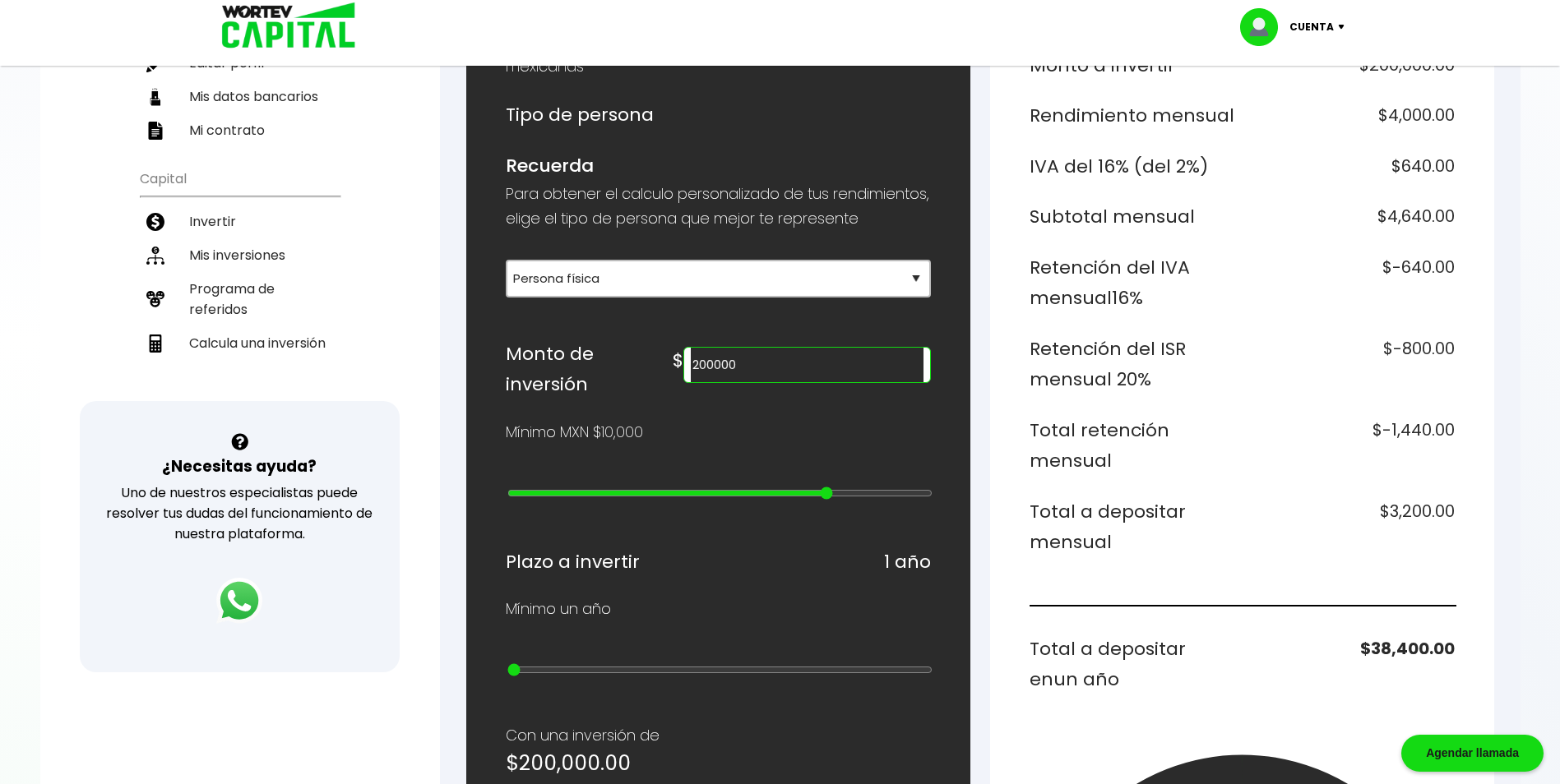
drag, startPoint x: 1118, startPoint y: 569, endPoint x: 832, endPoint y: 440, distance: 313.7
click at [832, 440] on div "Mínimo MXN $10,000" at bounding box center [718, 433] width 425 height 25
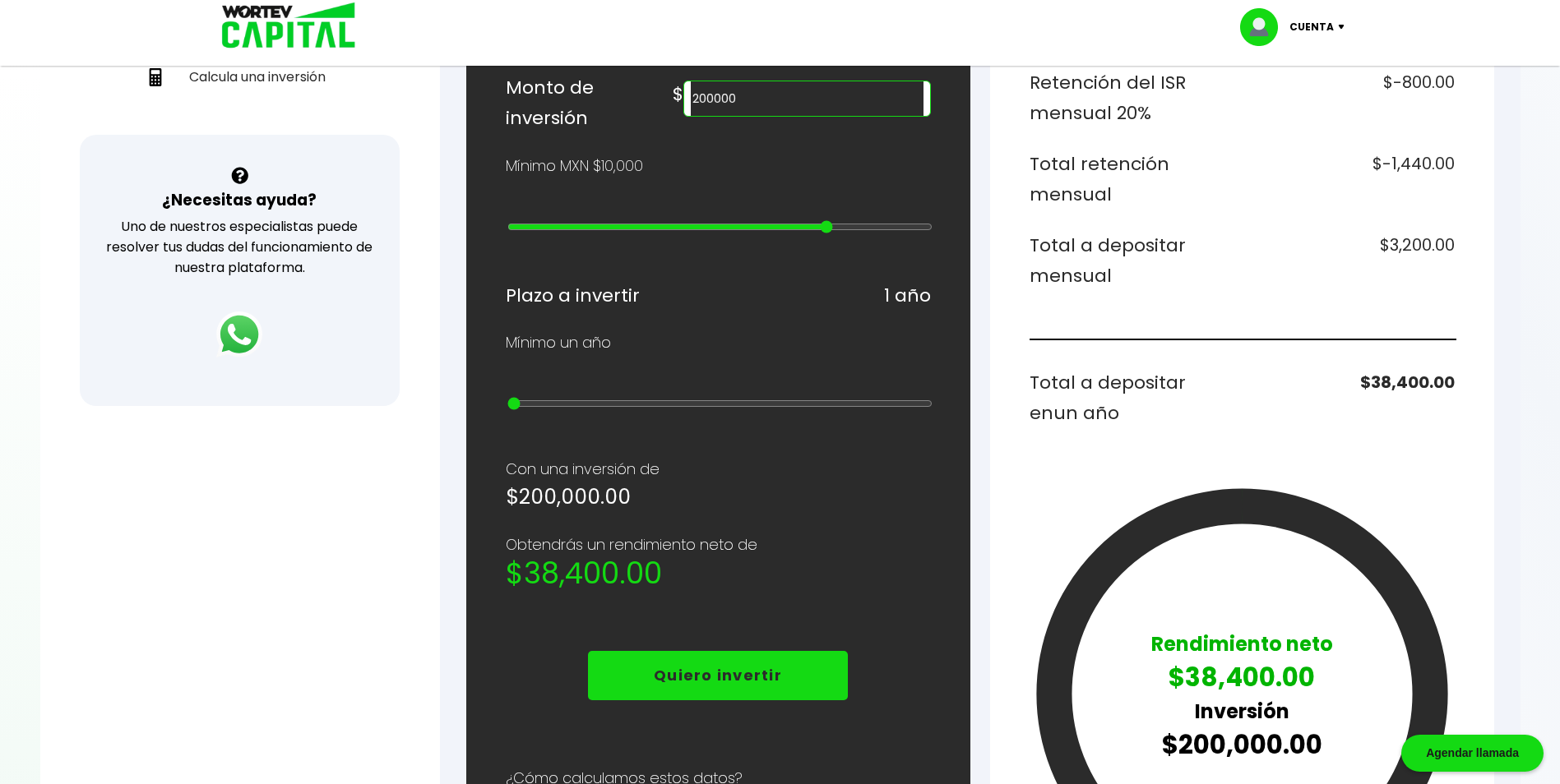
scroll to position [493, 0]
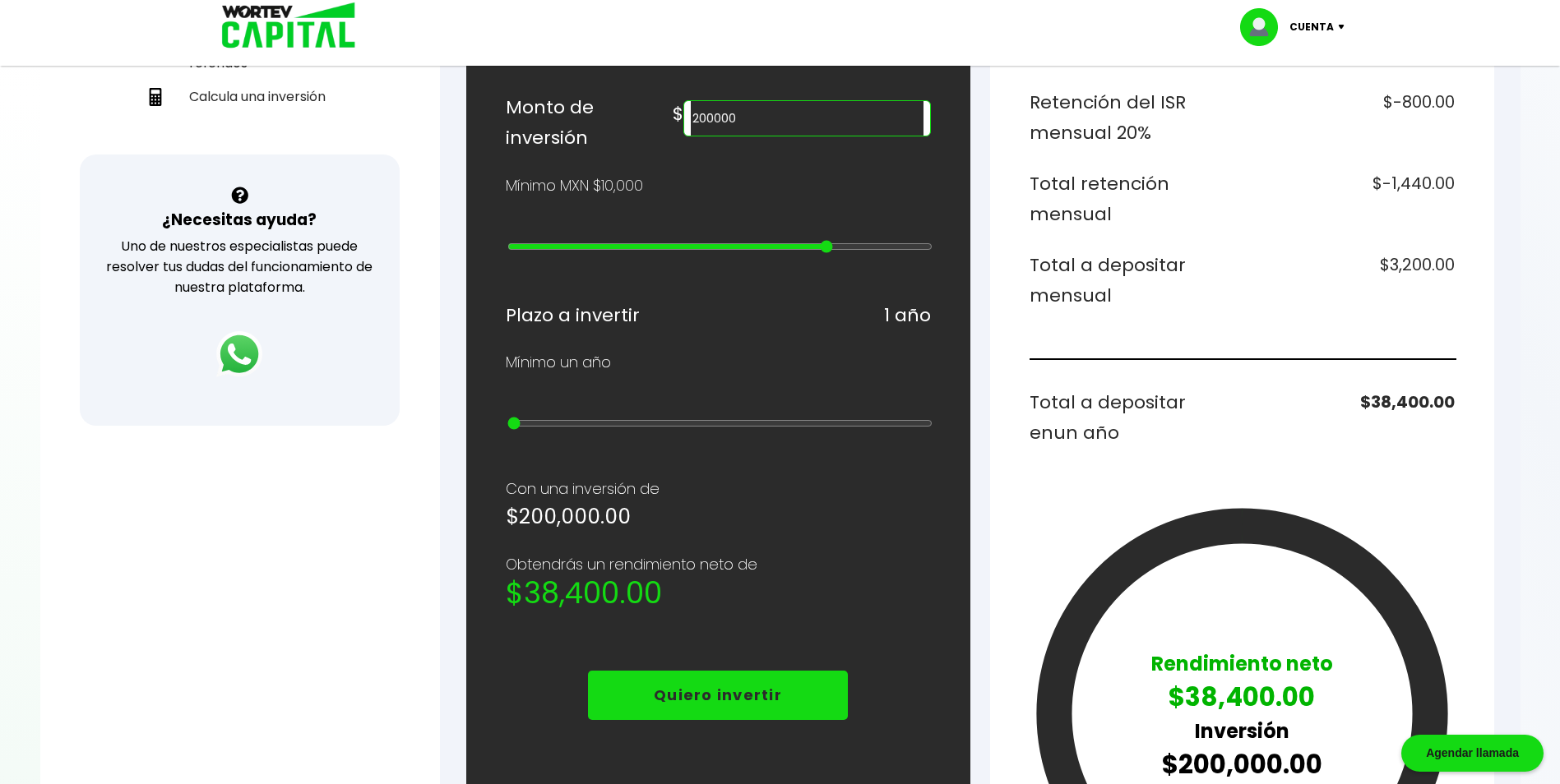
drag, startPoint x: 512, startPoint y: 423, endPoint x: 780, endPoint y: 433, distance: 268.2
click at [780, 433] on div at bounding box center [718, 425] width 425 height 21
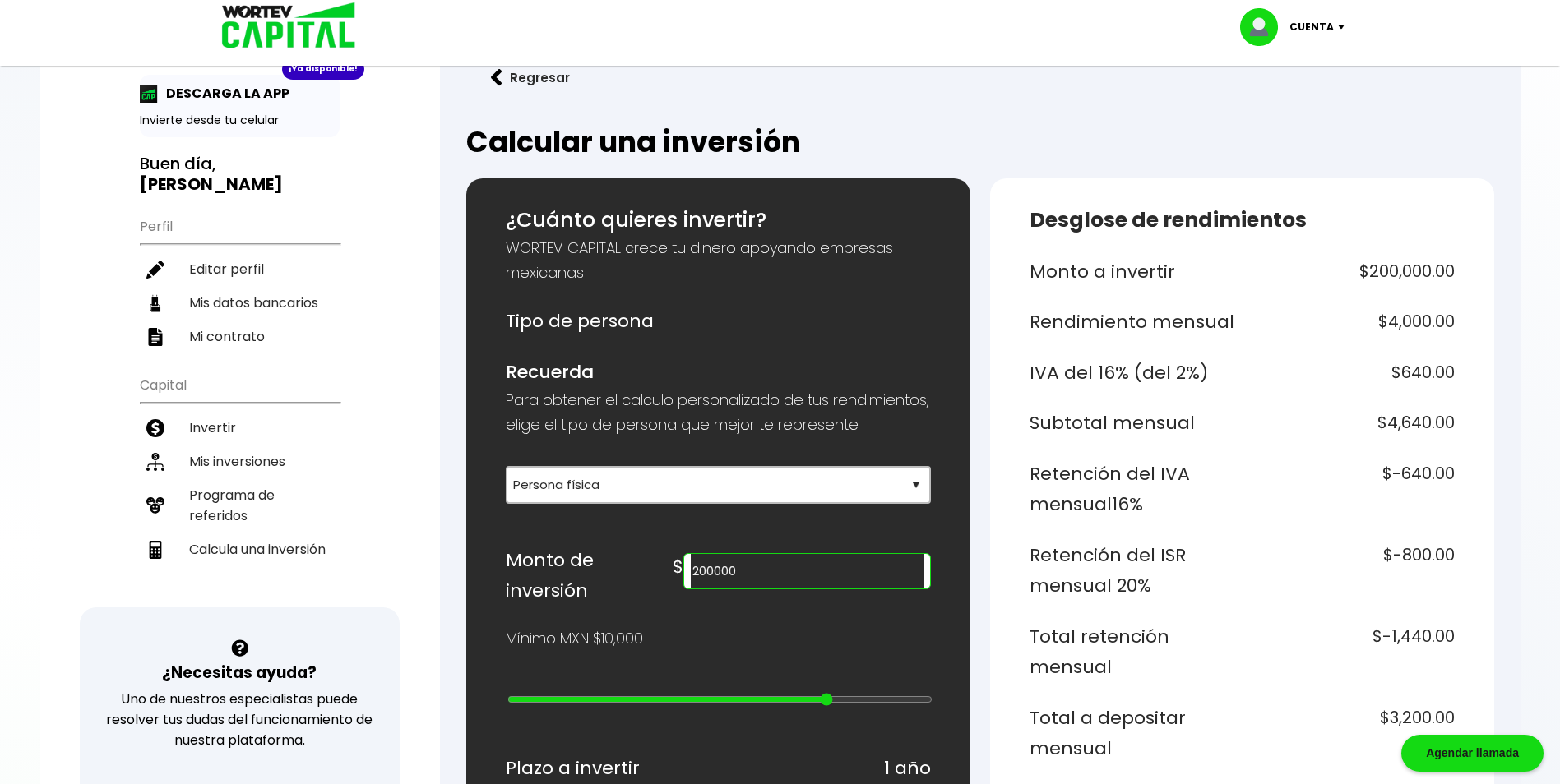
scroll to position [0, 0]
